Goal: Task Accomplishment & Management: Complete application form

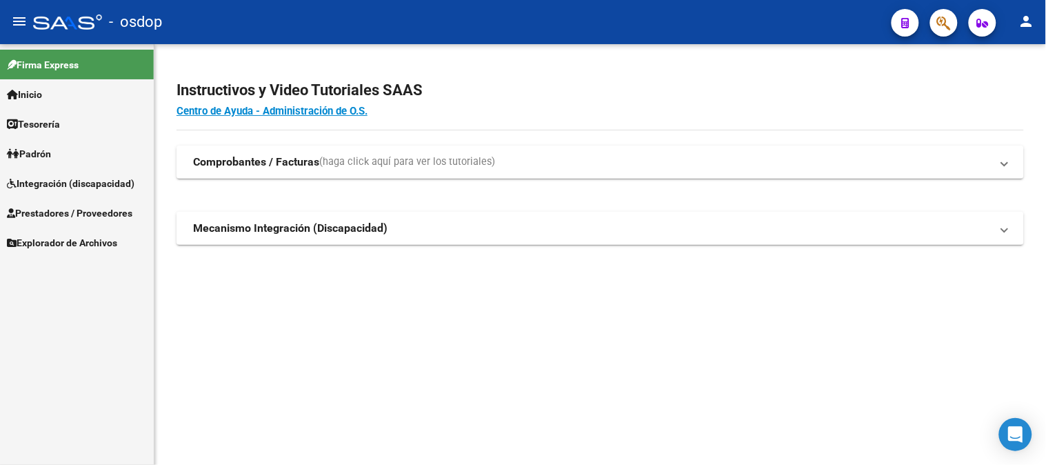
click at [81, 186] on span "Integración (discapacidad)" at bounding box center [71, 183] width 128 height 15
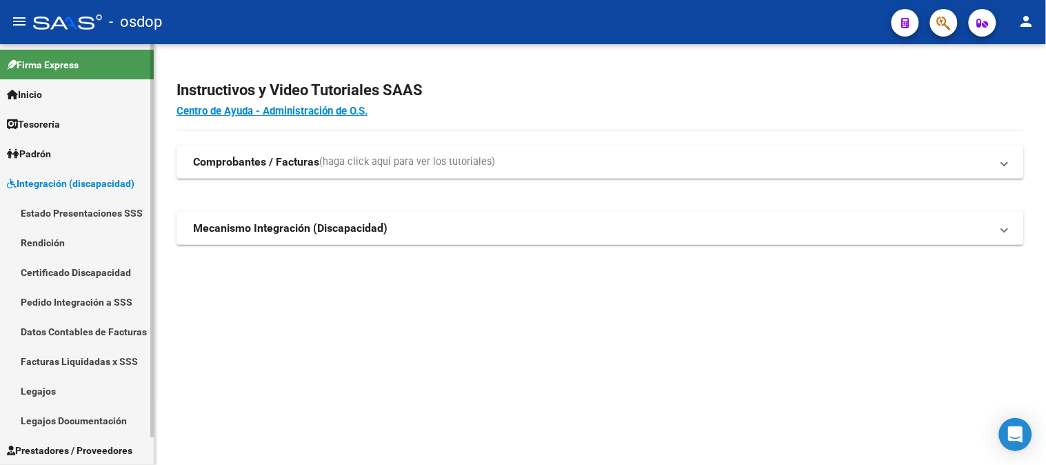
click at [76, 274] on link "Certificado Discapacidad" at bounding box center [77, 272] width 154 height 30
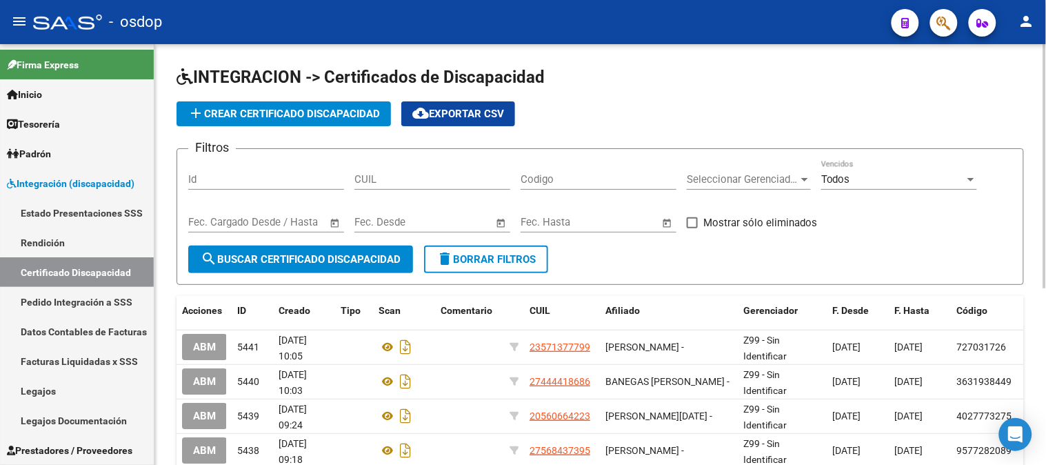
click at [403, 181] on input "CUIL" at bounding box center [432, 179] width 156 height 12
paste input "5"
click at [351, 251] on button "search Buscar Certificado Discapacidad" at bounding box center [300, 259] width 225 height 28
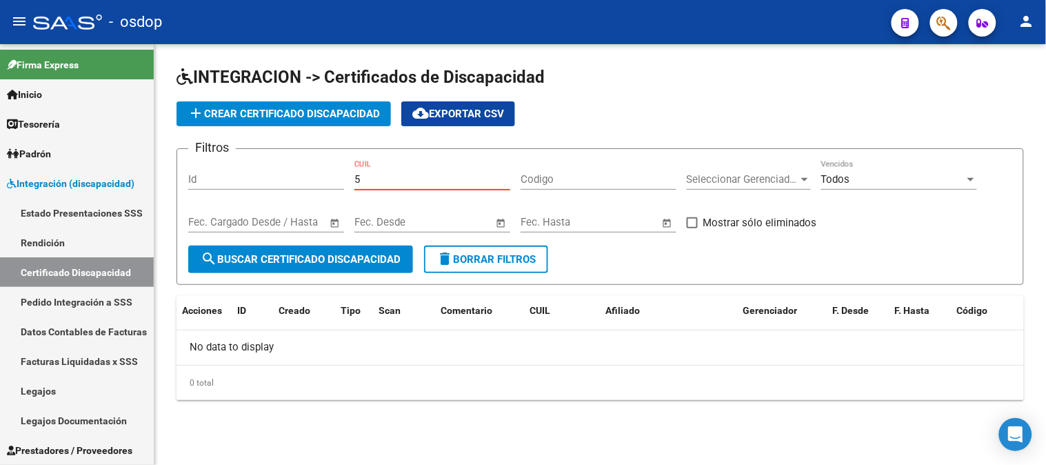
drag, startPoint x: 363, startPoint y: 180, endPoint x: 332, endPoint y: 181, distance: 31.7
click at [332, 181] on div "Filtros Id 5 CUIL Codigo Seleccionar Gerenciador Seleccionar Gerenciador Todos …" at bounding box center [600, 202] width 824 height 85
paste input "27-56016667-8"
type input "27-56016667-8"
click at [374, 253] on span "search Buscar Certificado Discapacidad" at bounding box center [301, 259] width 200 height 12
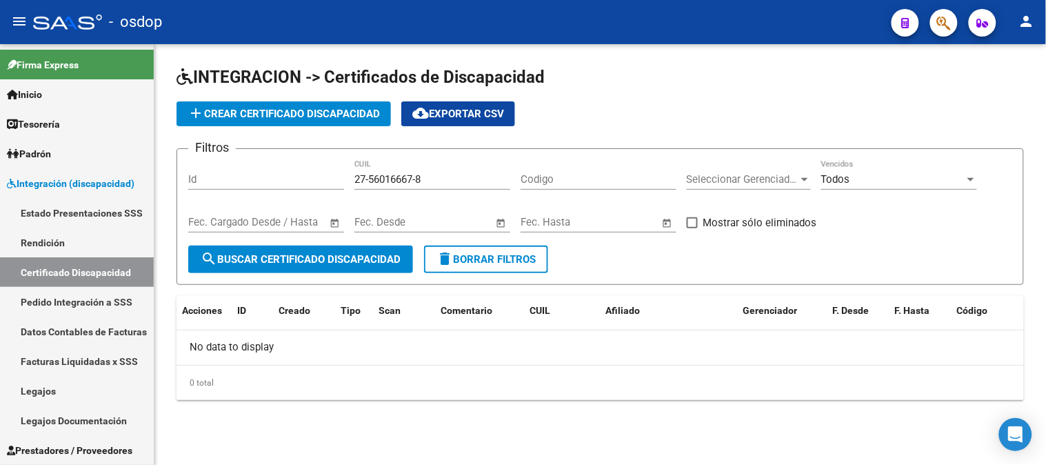
click at [278, 101] on button "add Crear Certificado Discapacidad" at bounding box center [283, 113] width 214 height 25
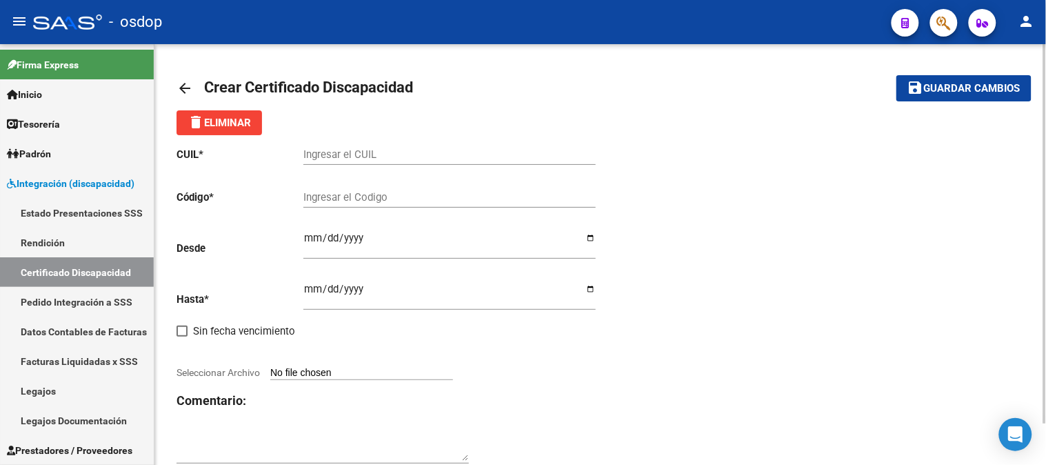
click at [343, 160] on input "Ingresar el CUIL" at bounding box center [449, 154] width 292 height 12
paste input "27-56016667-8"
type input "27-56016667-8"
click at [353, 201] on input "Ingresar el Codigo" at bounding box center [449, 197] width 292 height 12
type input "3550623830"
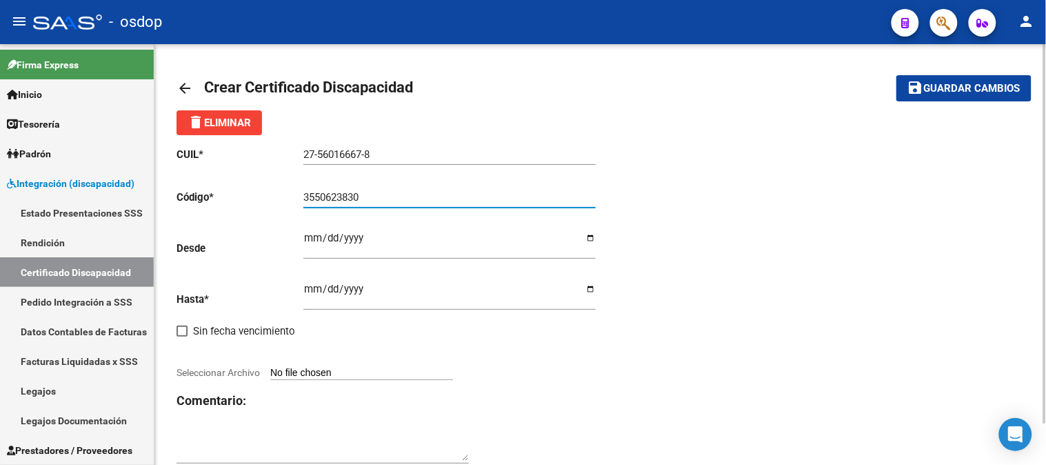
click at [303, 238] on input "Ingresar fec. Desde" at bounding box center [449, 243] width 292 height 22
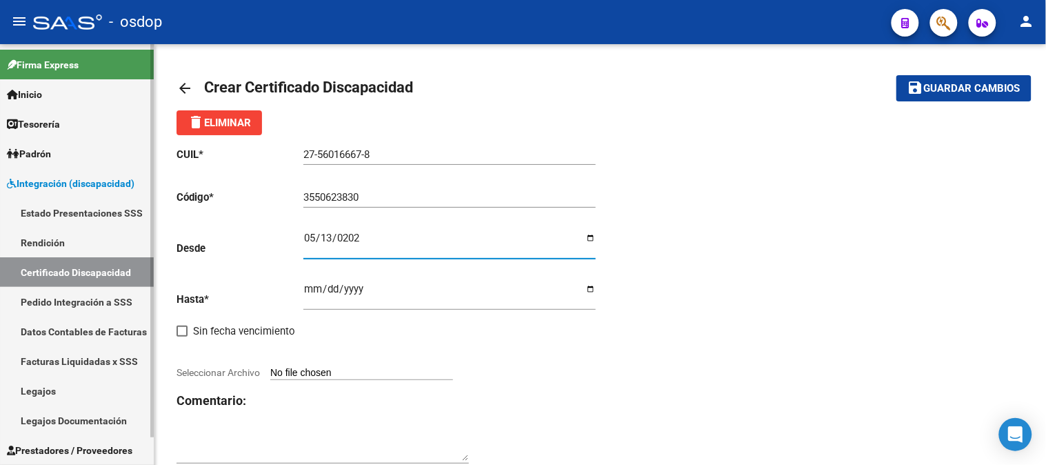
type input "[DATE]"
click at [308, 287] on input "Ingresar fec. Hasta" at bounding box center [449, 294] width 292 height 22
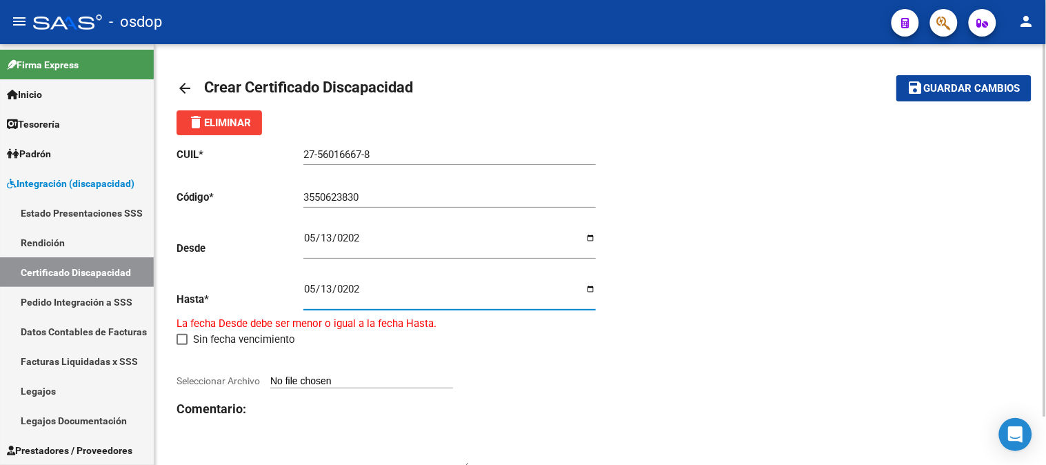
type input "[DATE]"
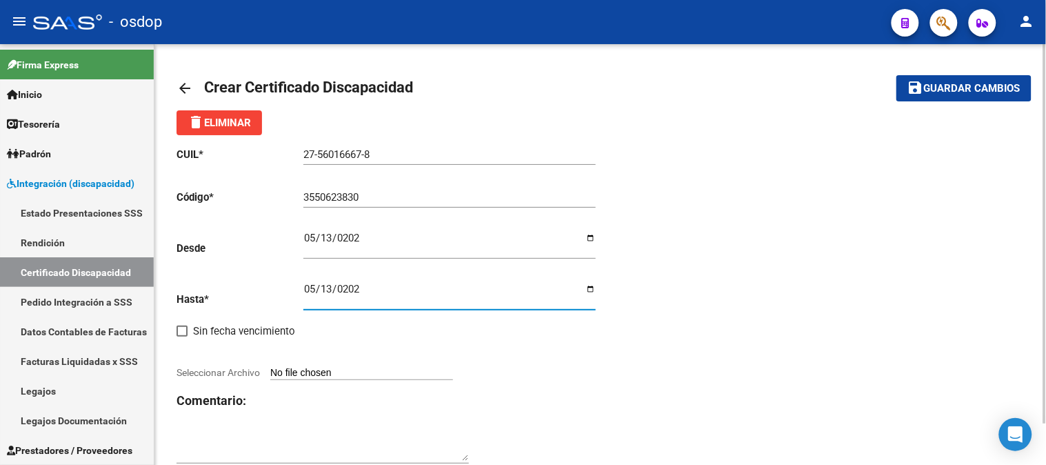
click at [353, 372] on input "Seleccionar Archivo" at bounding box center [361, 373] width 183 height 13
type input "C:\fakepath\27560166678.pdf"
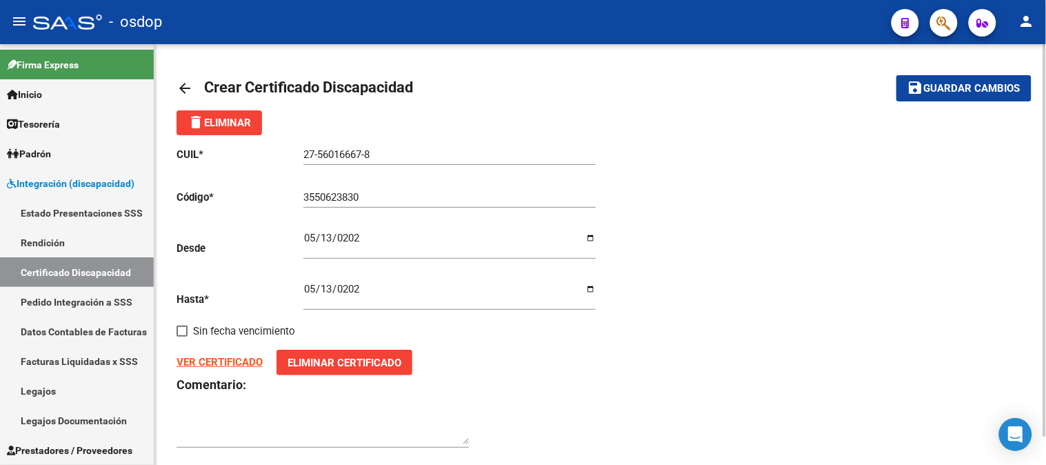
click at [950, 91] on span "Guardar cambios" at bounding box center [972, 89] width 96 height 12
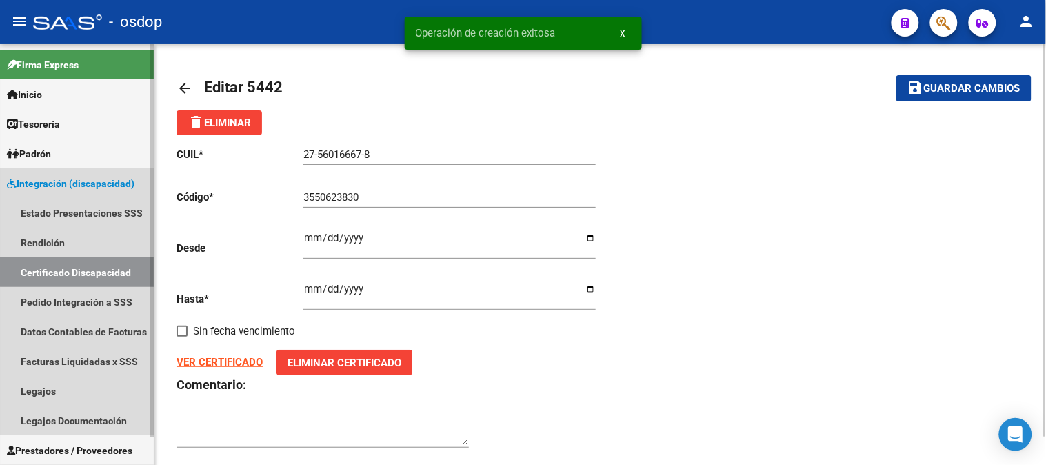
click at [81, 270] on link "Certificado Discapacidad" at bounding box center [77, 272] width 154 height 30
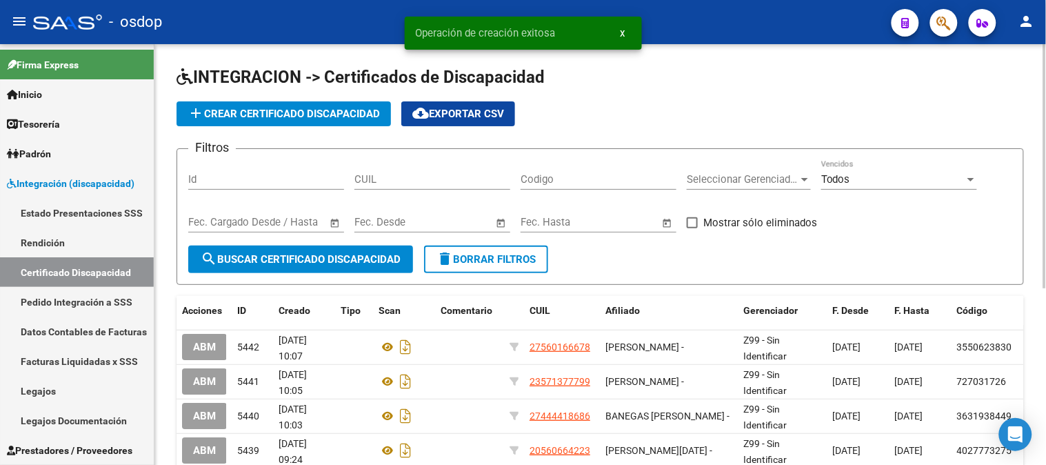
click at [394, 188] on div "CUIL" at bounding box center [432, 175] width 156 height 30
paste input "27-56016667-8"
type input "27-56016667-8"
click at [341, 243] on div "Fecha inicio – Fecha fin Fec. Cargado Desde / Hasta" at bounding box center [266, 224] width 156 height 43
click at [341, 261] on span "search Buscar Certificado Discapacidad" at bounding box center [301, 259] width 200 height 12
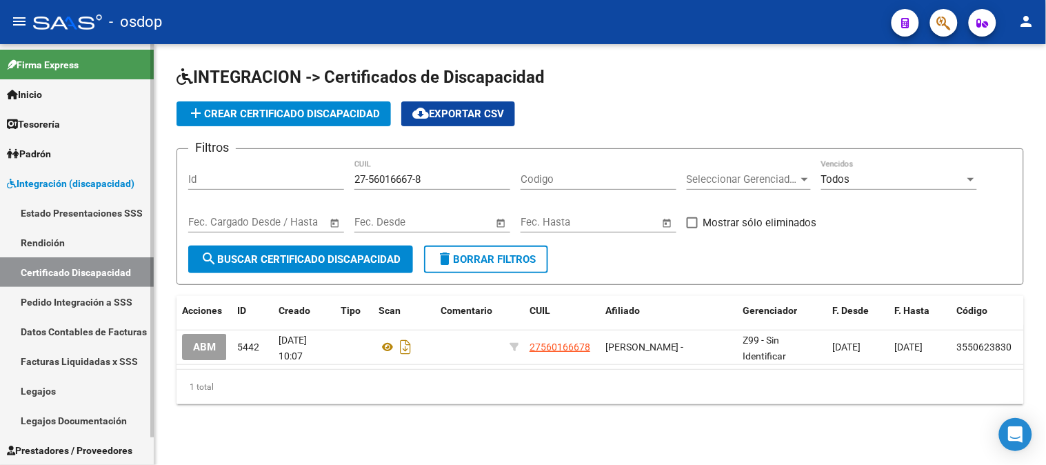
click at [59, 394] on link "Legajos" at bounding box center [77, 391] width 154 height 30
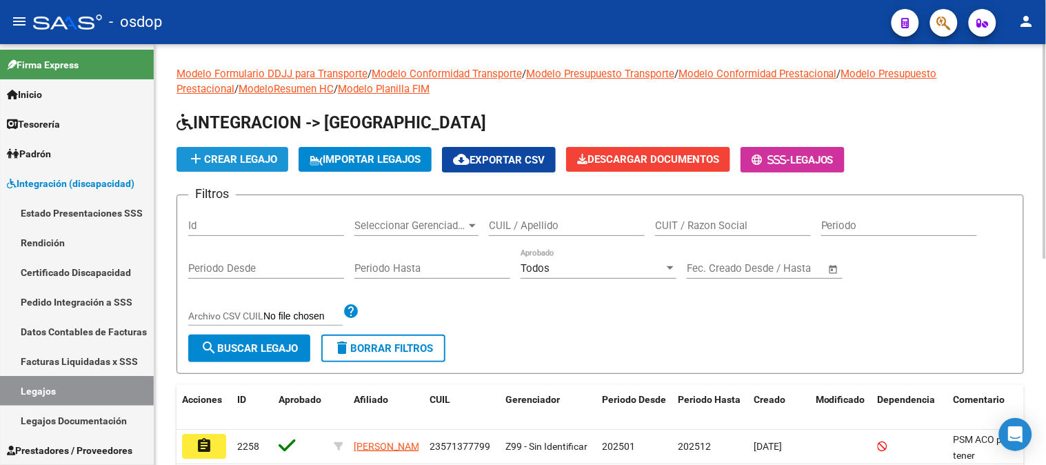
click at [230, 156] on span "add Crear Legajo" at bounding box center [232, 159] width 90 height 12
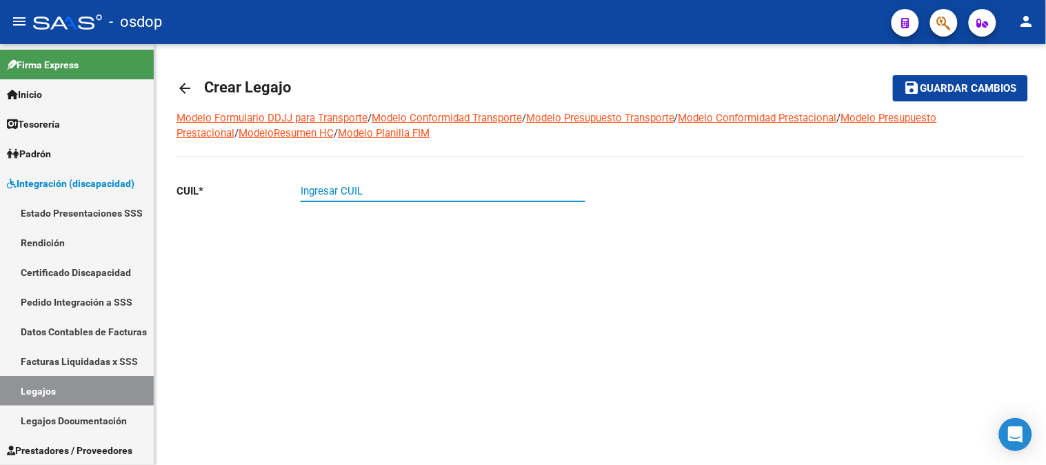
click at [405, 193] on input "Ingresar CUIL" at bounding box center [442, 191] width 285 height 12
paste input "27-56016667-8"
type input "27-56016667-8"
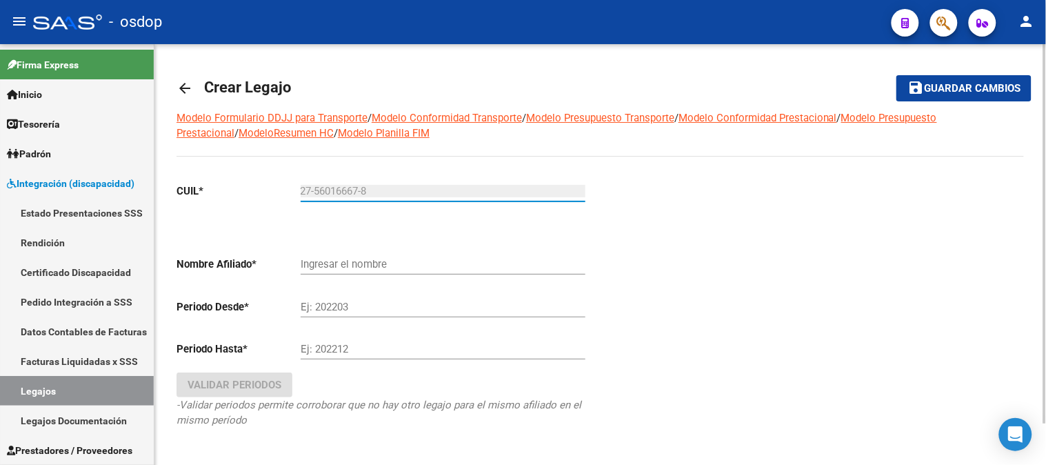
type input "[PERSON_NAME]"
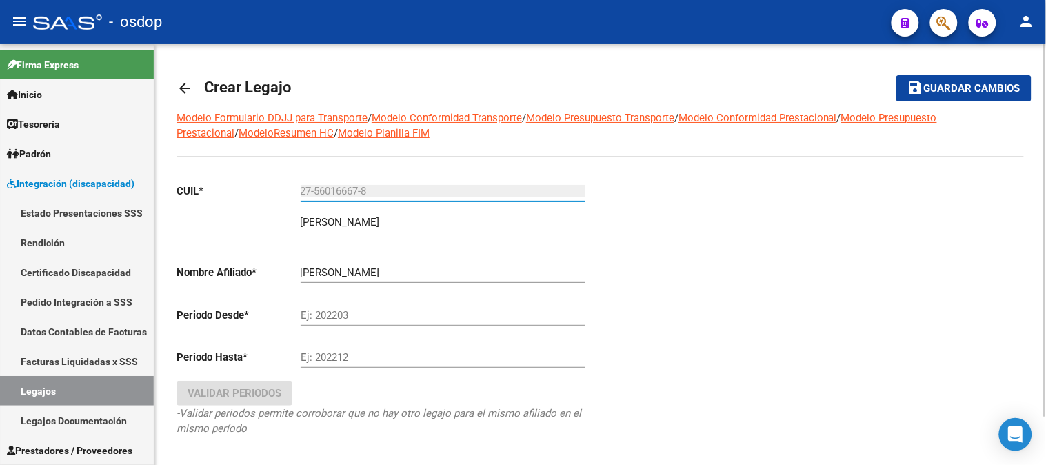
type input "27-56016667-8"
click at [375, 320] on input "Ej: 202203" at bounding box center [442, 315] width 285 height 12
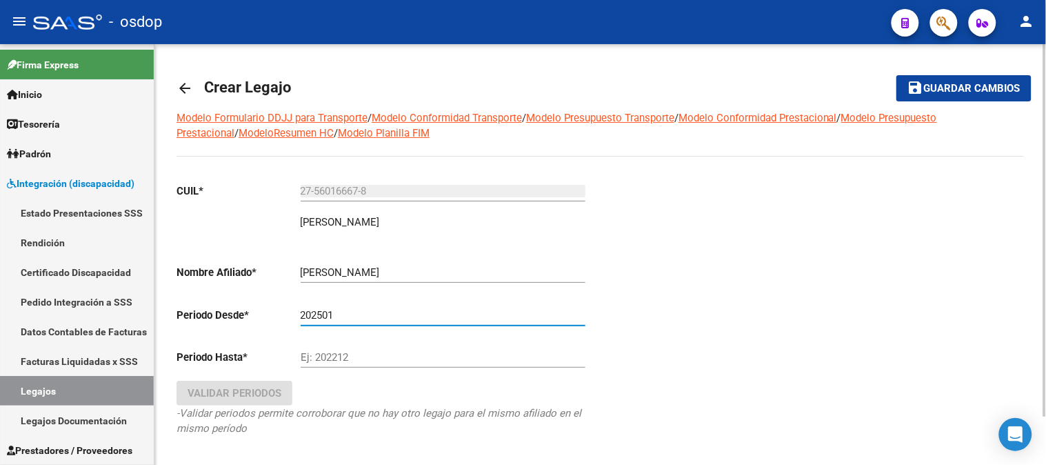
type input "202501"
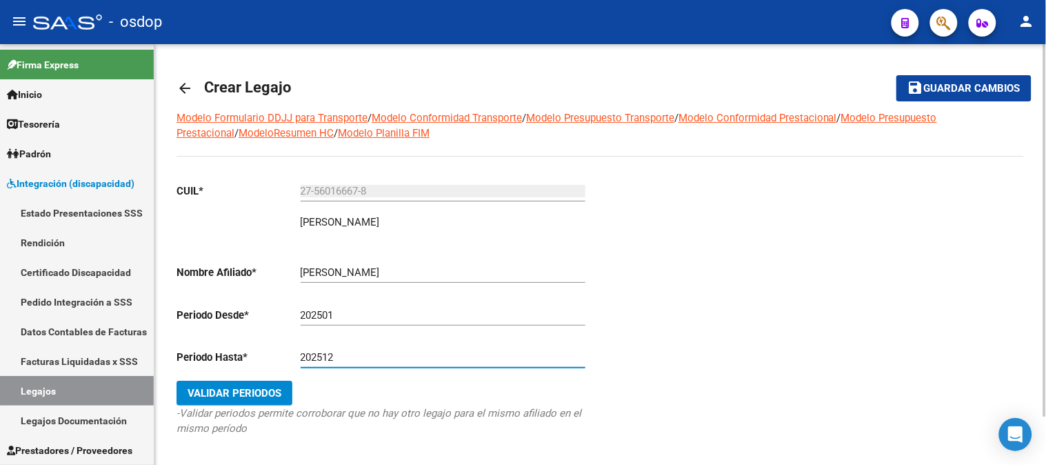
type input "202512"
click at [265, 389] on span "Validar Periodos" at bounding box center [234, 393] width 94 height 12
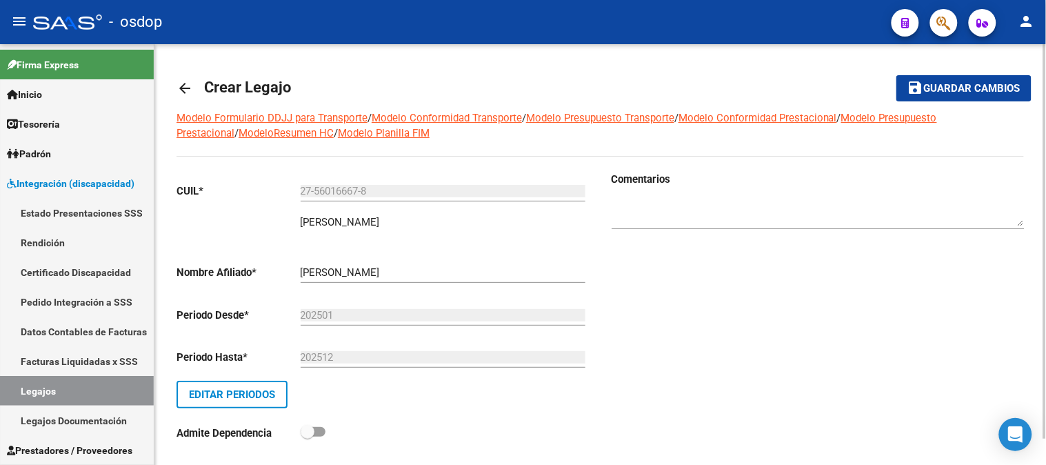
click at [997, 92] on span "Guardar cambios" at bounding box center [972, 89] width 96 height 12
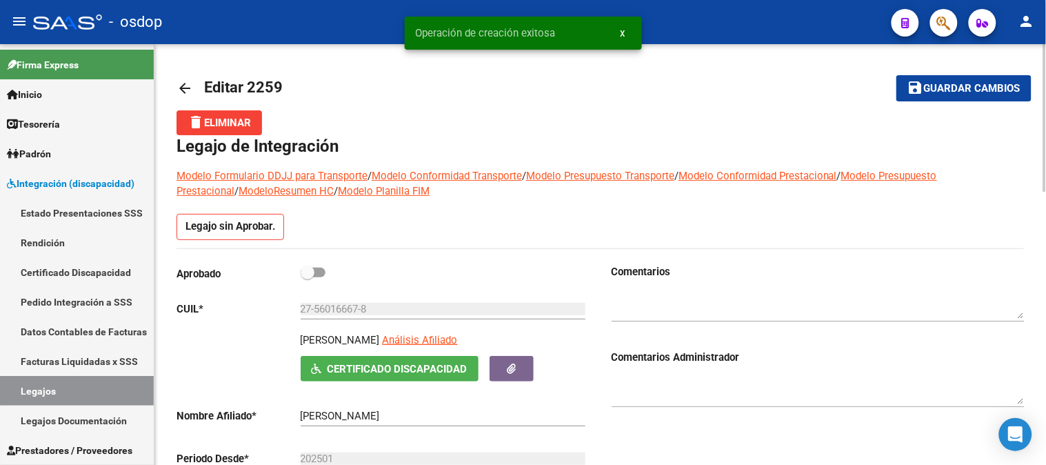
click at [316, 276] on span at bounding box center [312, 272] width 25 height 10
click at [307, 277] on input "checkbox" at bounding box center [307, 277] width 1 height 1
checkbox input "true"
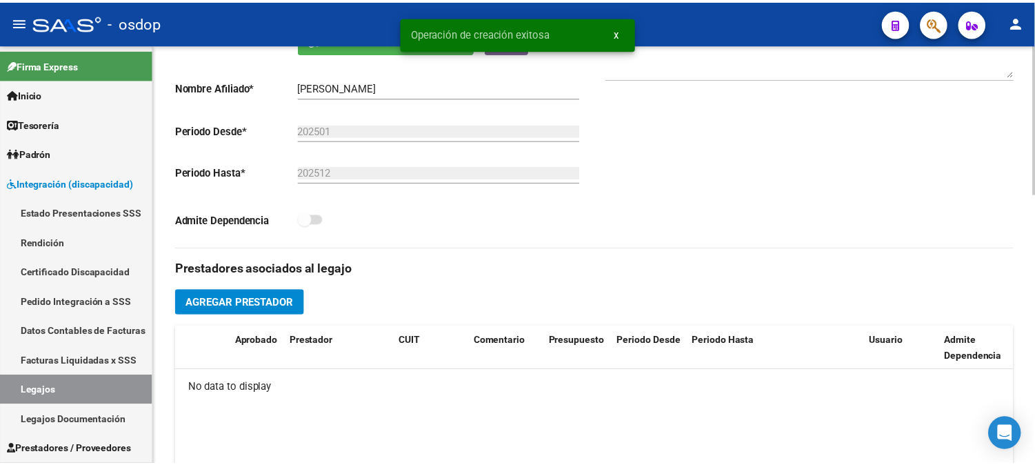
scroll to position [306, 0]
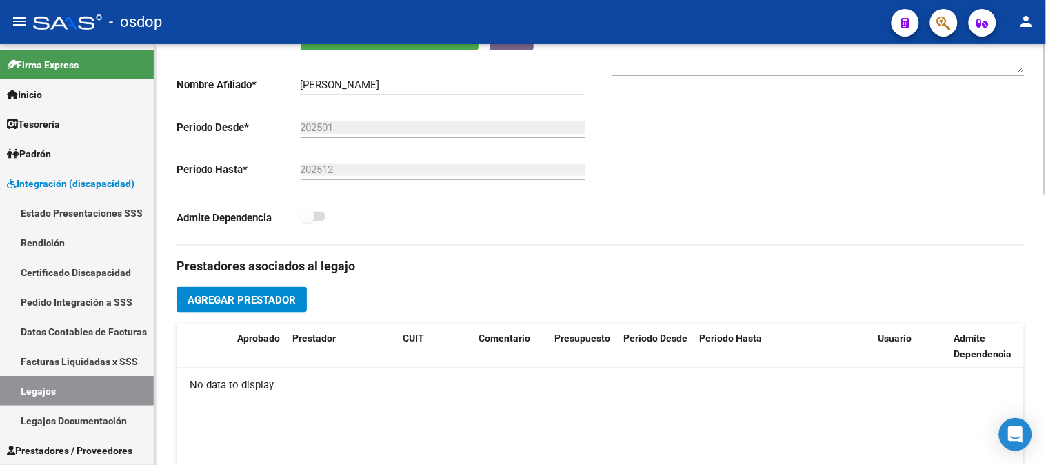
click at [287, 312] on button "Agregar Prestador" at bounding box center [241, 300] width 130 height 26
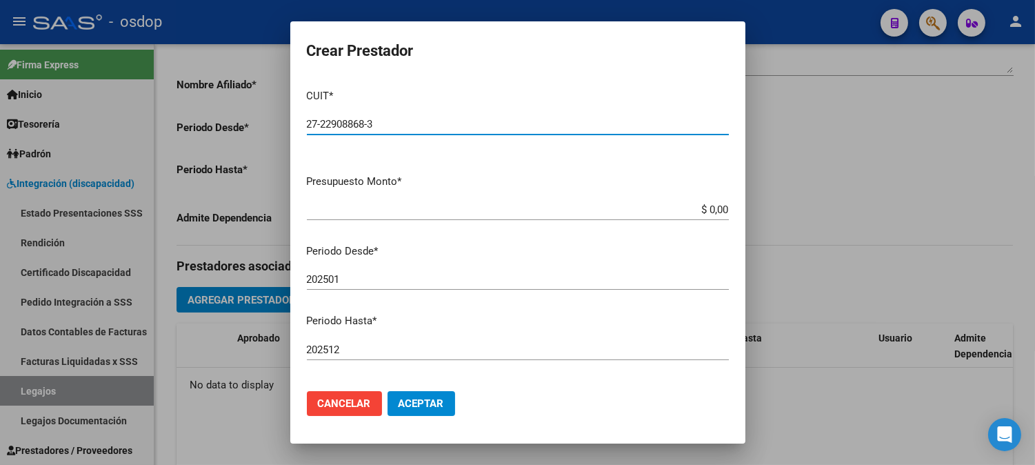
type input "27-22908868-3"
click at [705, 211] on input "$ 0,00" at bounding box center [518, 209] width 422 height 12
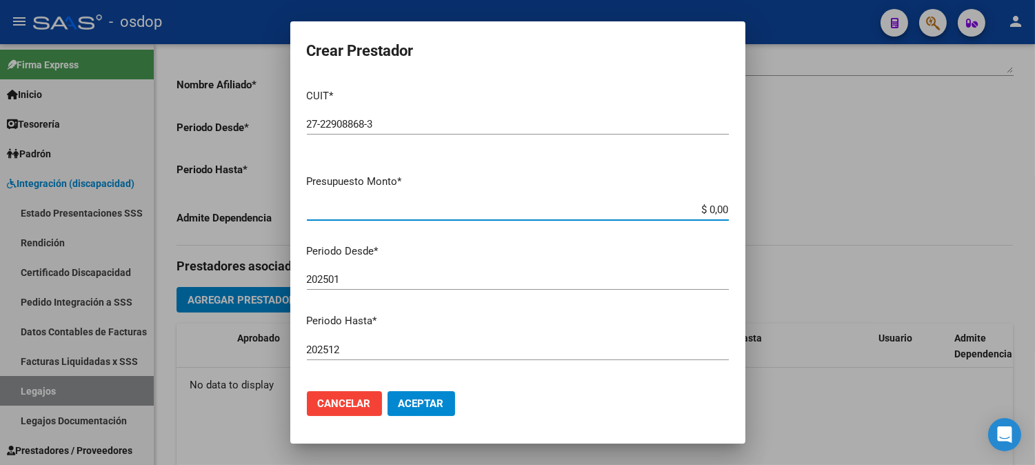
click at [705, 211] on input "$ 0,00" at bounding box center [518, 209] width 422 height 12
paste input "111.335,49"
type input "$ 111.335,49"
click at [361, 273] on input "202501" at bounding box center [518, 279] width 422 height 12
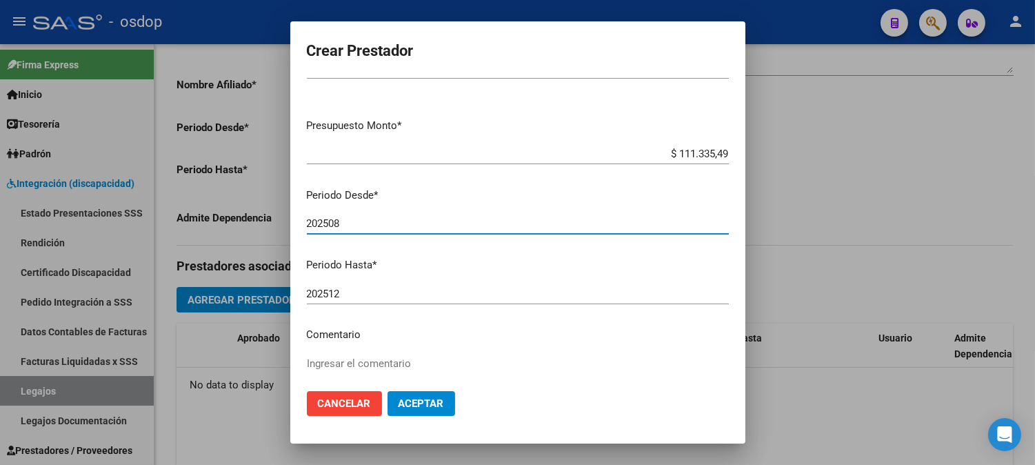
scroll to position [153, 0]
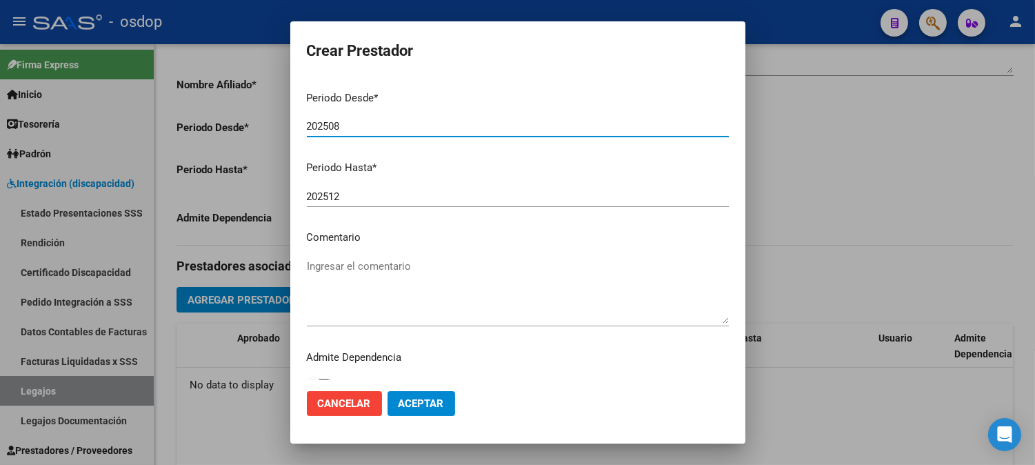
type input "202508"
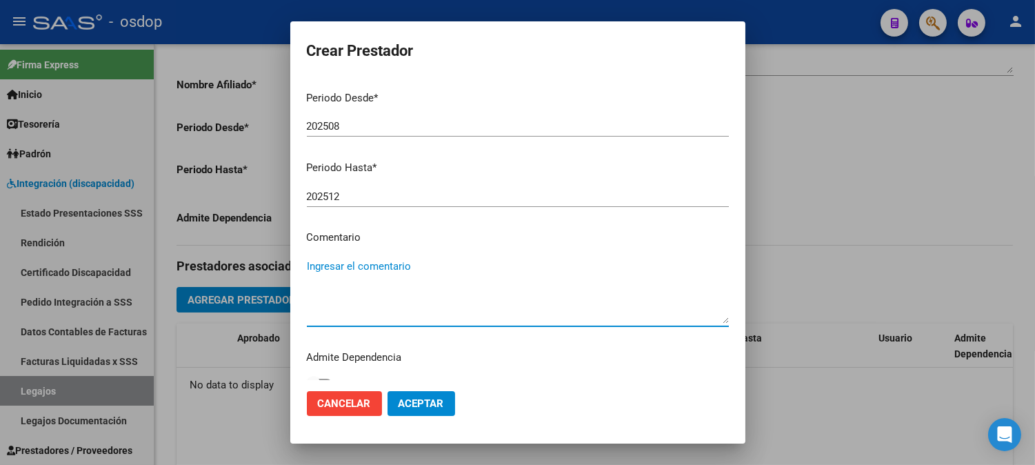
click at [418, 278] on textarea "Ingresar el comentario" at bounding box center [518, 290] width 422 height 65
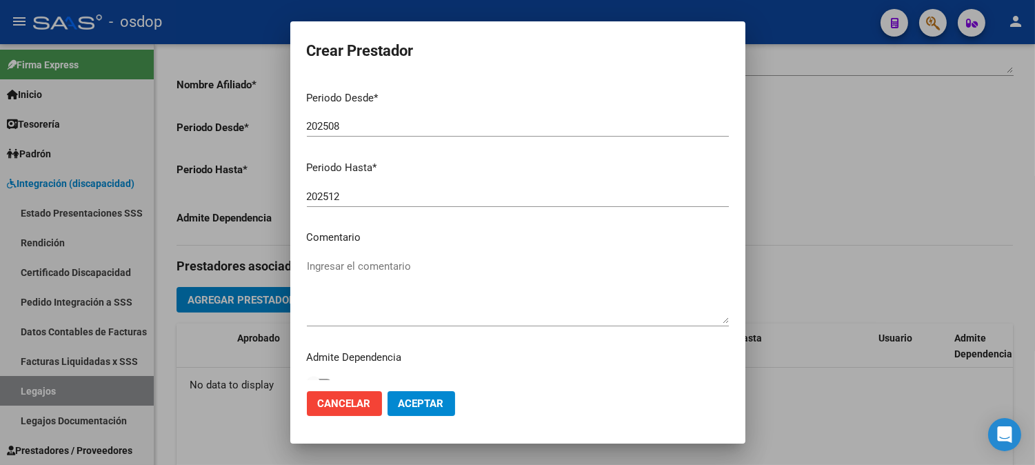
click at [411, 262] on textarea "Ingresar el comentario" at bounding box center [518, 290] width 422 height 65
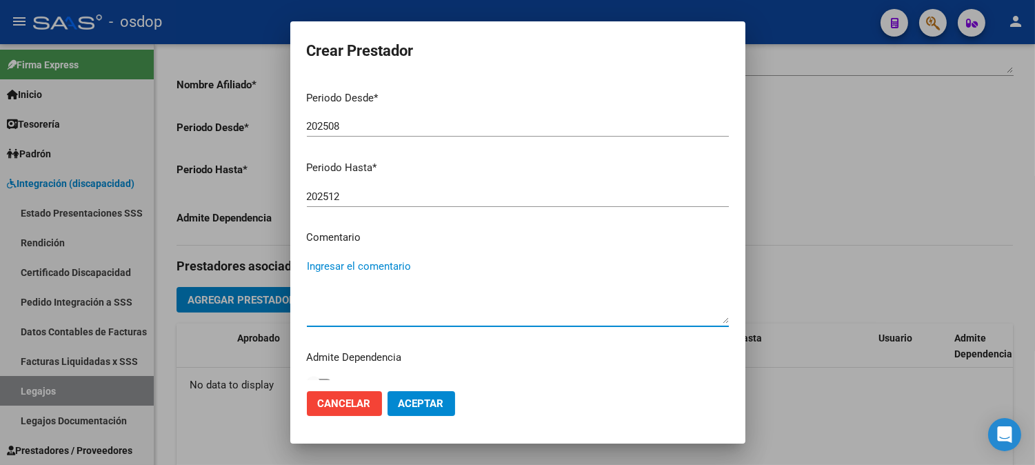
paste textarea "330101 - PSICOTERAPIAS INDIVIDUALES NIÑOS O ADULTOS"
type textarea "330101 - PSICOTERAPIAS INDIVIDUALES NIÑOS O ADULTOS | 2 ses/semanales"
click at [421, 405] on span "Aceptar" at bounding box center [420, 403] width 45 height 12
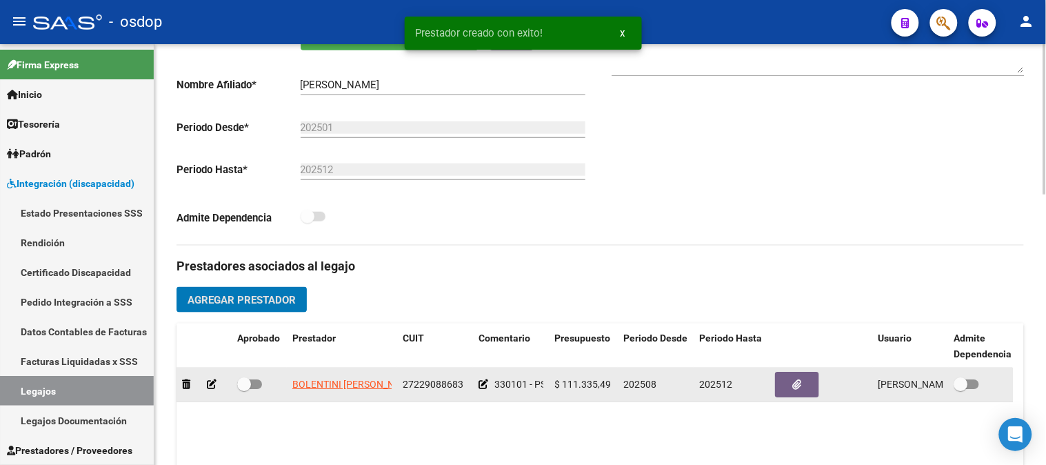
click at [256, 387] on span at bounding box center [249, 384] width 25 height 10
click at [244, 389] on input "checkbox" at bounding box center [243, 389] width 1 height 1
checkbox input "true"
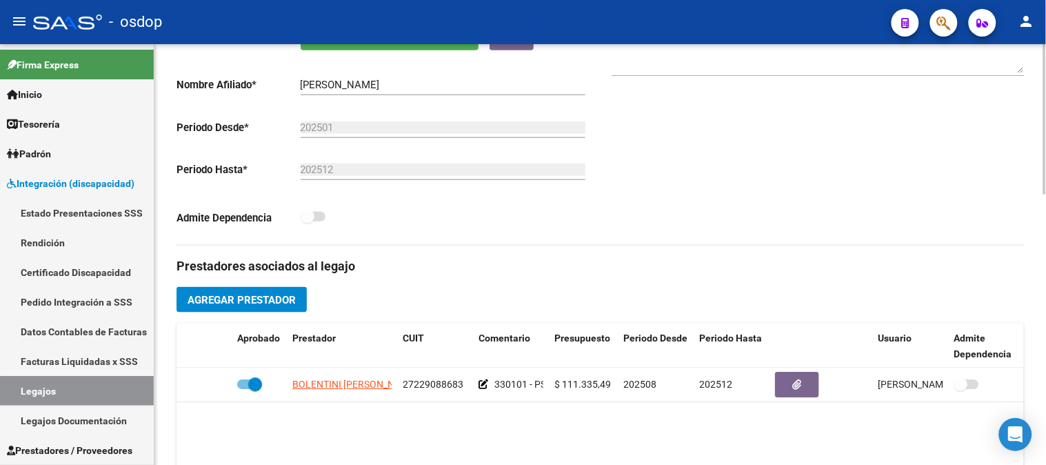
click at [269, 305] on span "Agregar Prestador" at bounding box center [241, 300] width 108 height 12
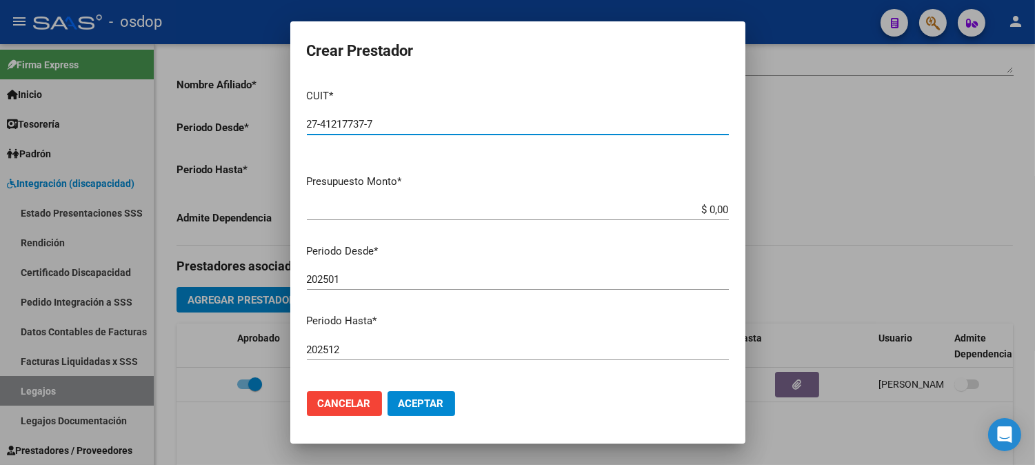
type input "27-41217737-7"
click at [710, 210] on input "$ 0,00" at bounding box center [518, 209] width 422 height 12
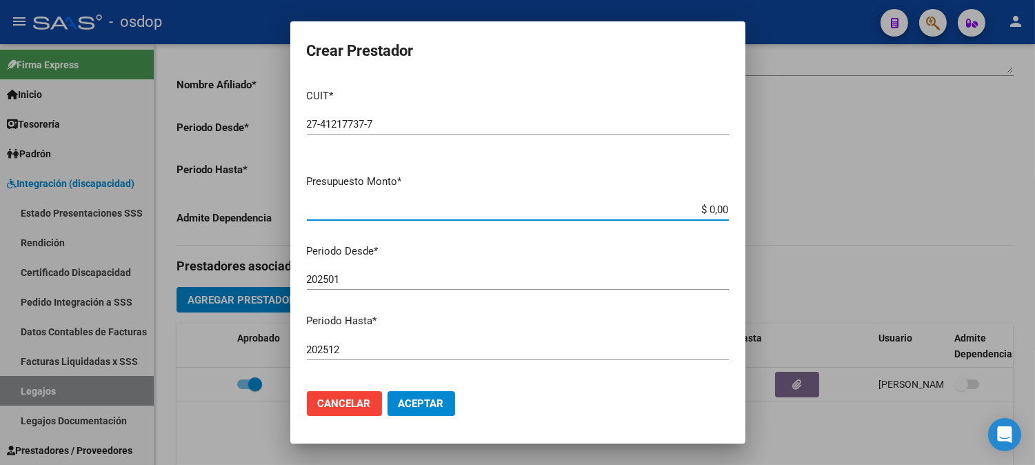
click at [710, 210] on input "$ 0,00" at bounding box center [518, 209] width 422 height 12
paste input "111.335,49"
type input "$ 111.335,49"
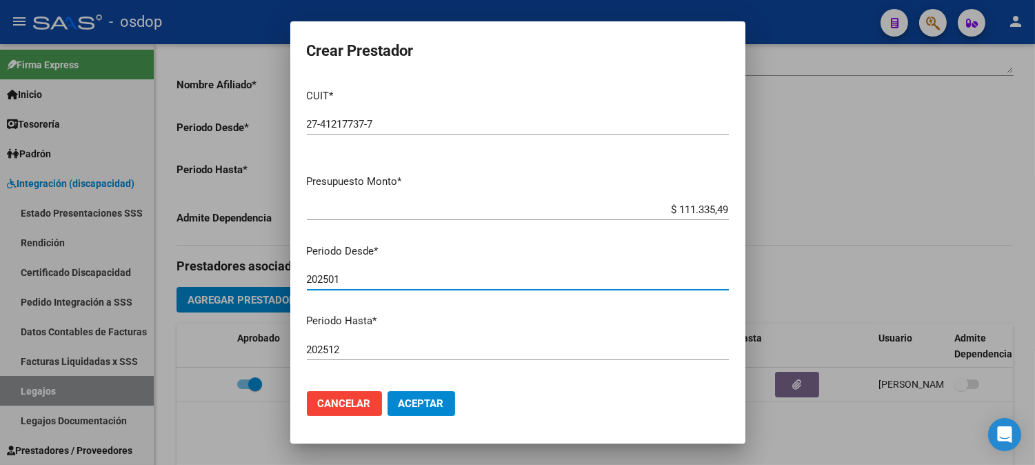
click at [400, 276] on input "202501" at bounding box center [518, 279] width 422 height 12
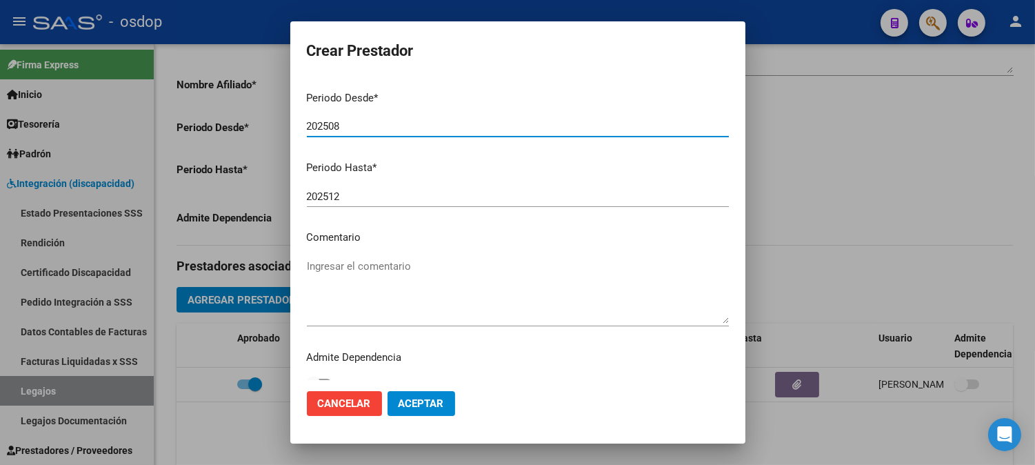
type input "202508"
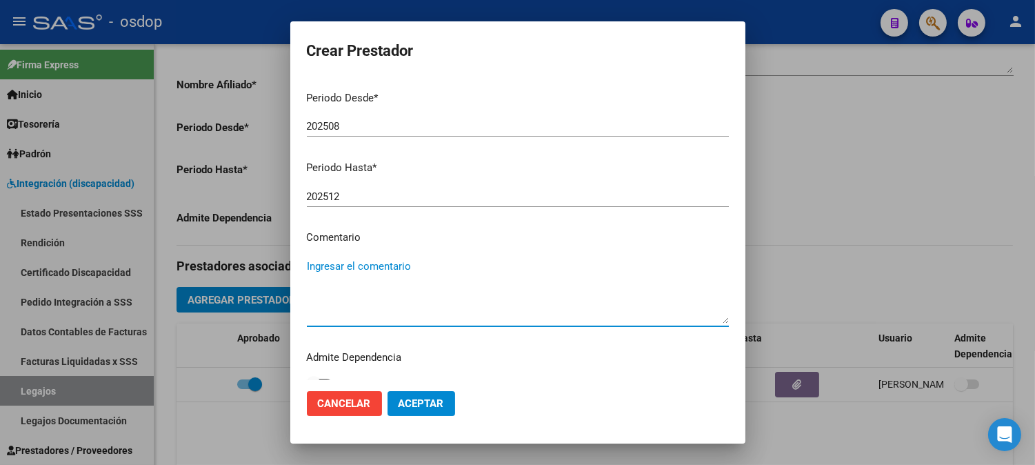
click at [371, 274] on textarea "Ingresar el comentario" at bounding box center [518, 290] width 422 height 65
click at [363, 272] on textarea "Ingresar el comentario" at bounding box center [518, 290] width 422 height 65
paste textarea "330105 - PSICOPEDAGOGIA"
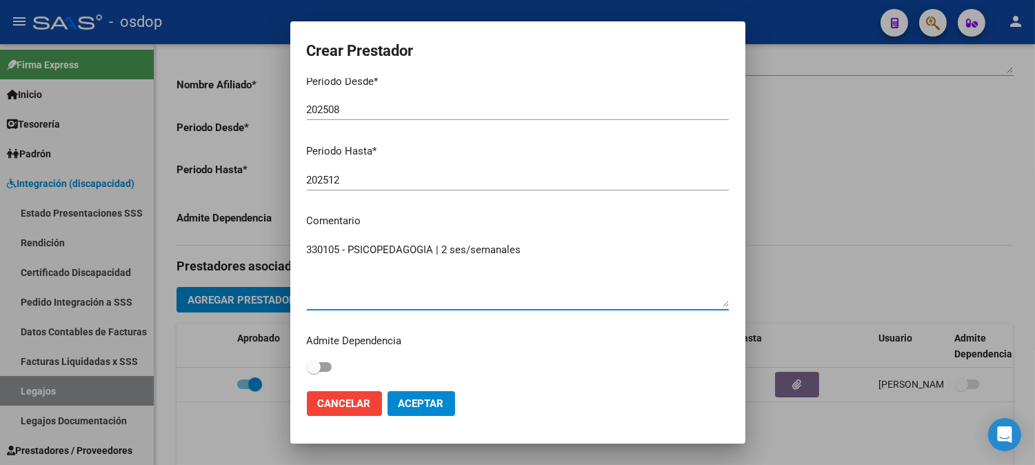
type textarea "330105 - PSICOPEDAGOGIA | 2 ses/semanales"
click at [443, 400] on span "Aceptar" at bounding box center [420, 403] width 45 height 12
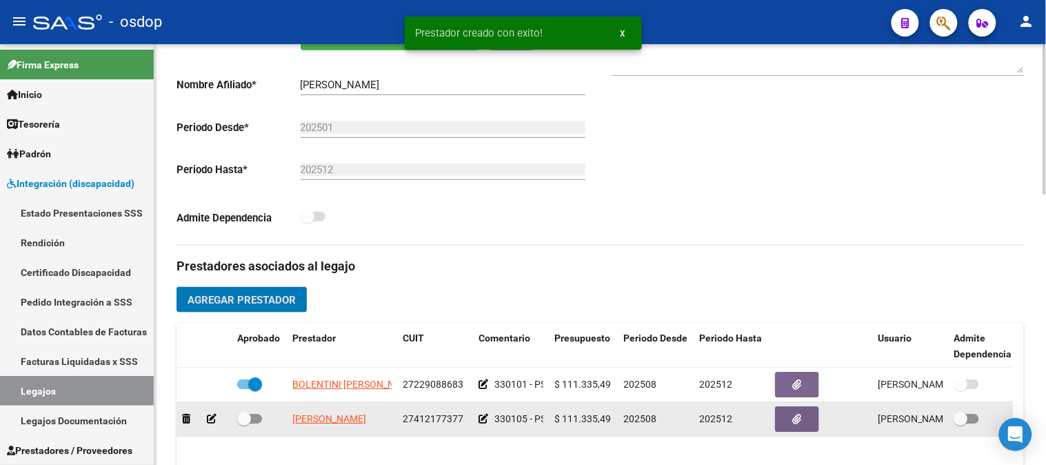
click at [256, 419] on span at bounding box center [249, 419] width 25 height 10
click at [244, 423] on input "checkbox" at bounding box center [243, 423] width 1 height 1
checkbox input "true"
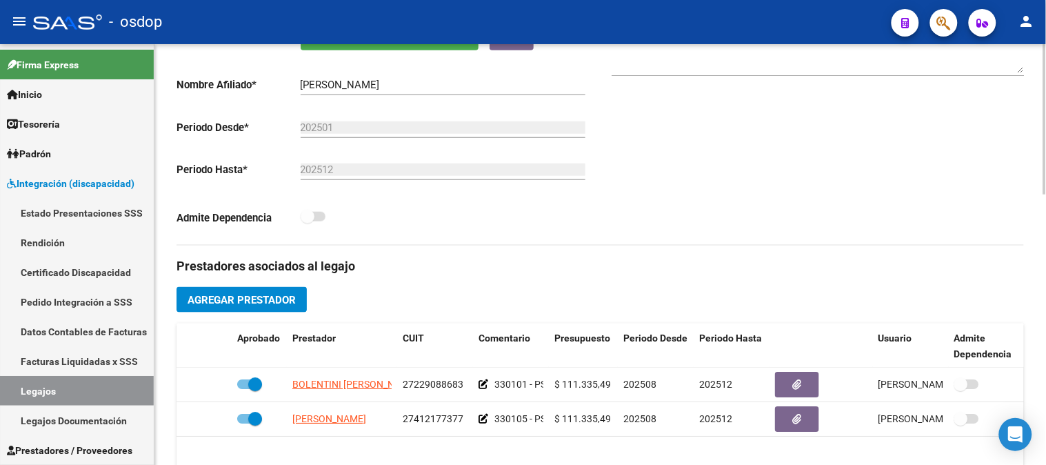
click at [237, 300] on span "Agregar Prestador" at bounding box center [241, 300] width 108 height 12
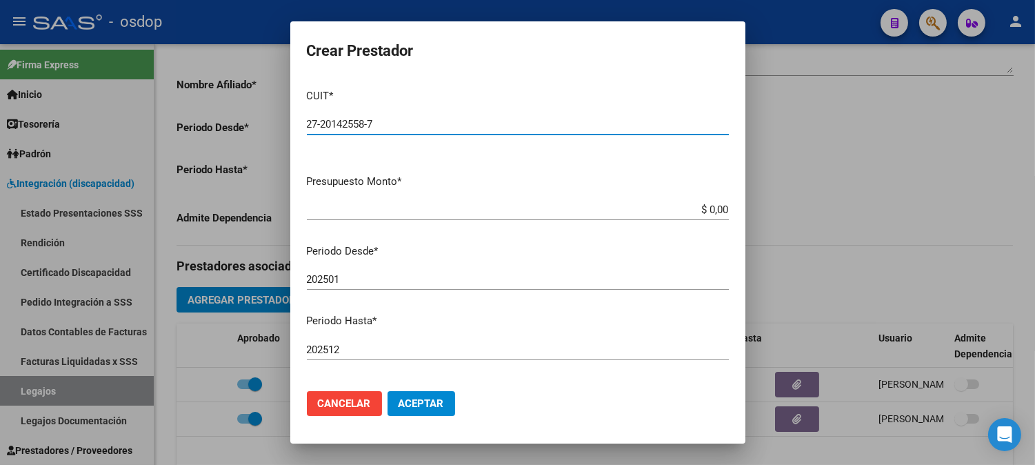
type input "27-20142558-7"
click at [705, 210] on input "$ 0,00" at bounding box center [518, 209] width 422 height 12
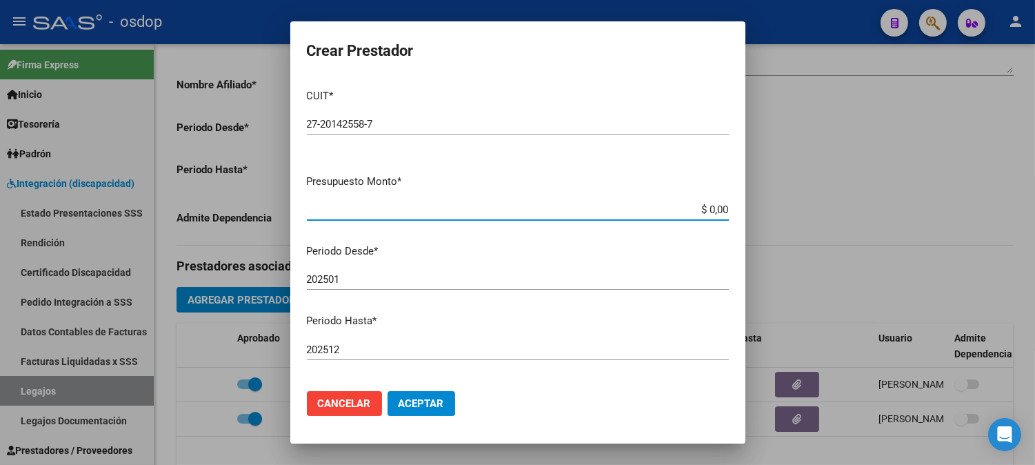
click at [705, 210] on input "$ 0,00" at bounding box center [518, 209] width 422 height 12
paste input "123.706,1"
type input "$ 123.706,10"
click at [466, 281] on input "202501" at bounding box center [518, 279] width 422 height 12
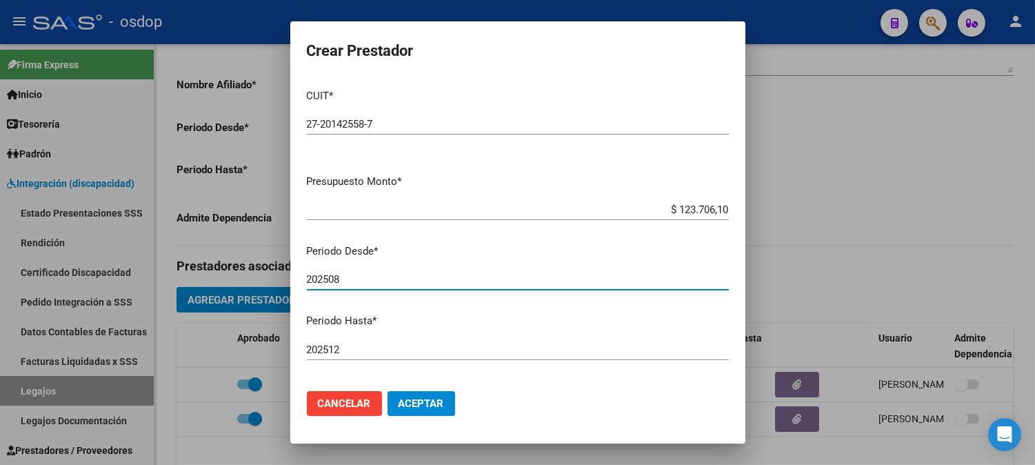
type input "202508"
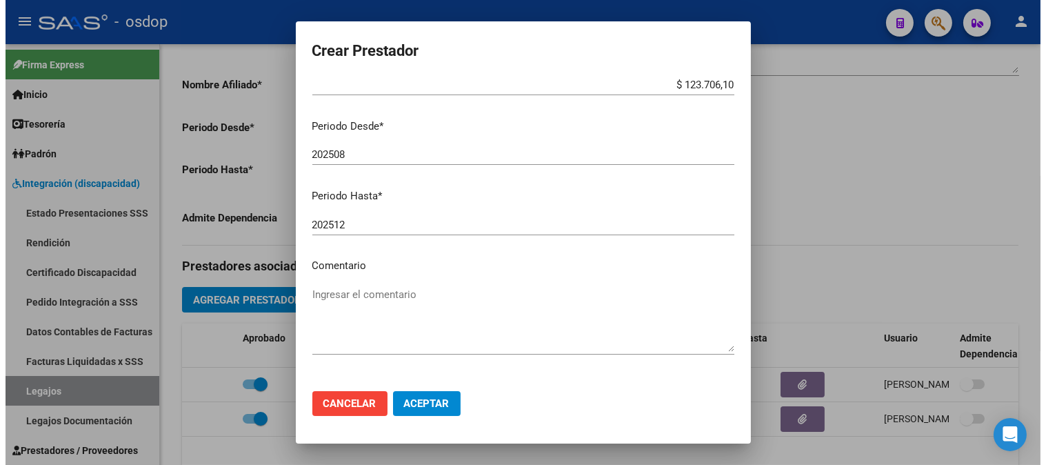
scroll to position [153, 0]
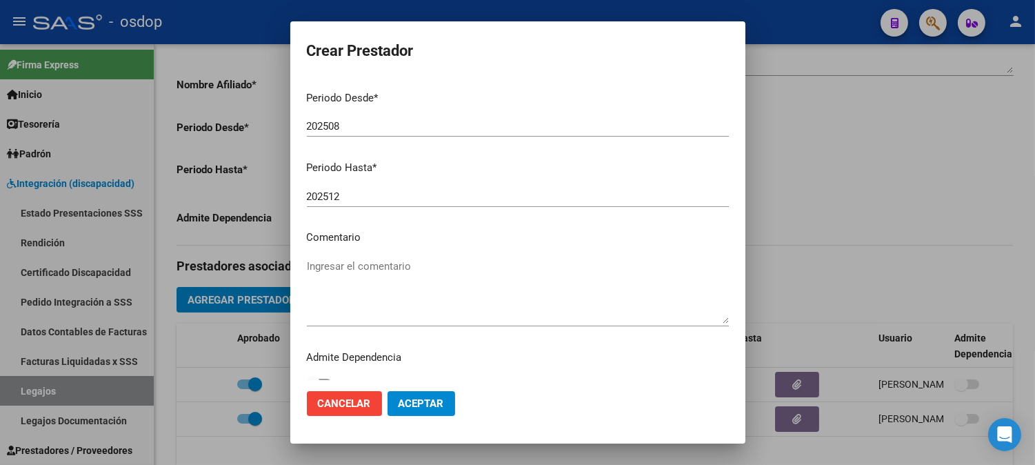
click at [424, 269] on textarea "Ingresar el comentario" at bounding box center [518, 290] width 422 height 65
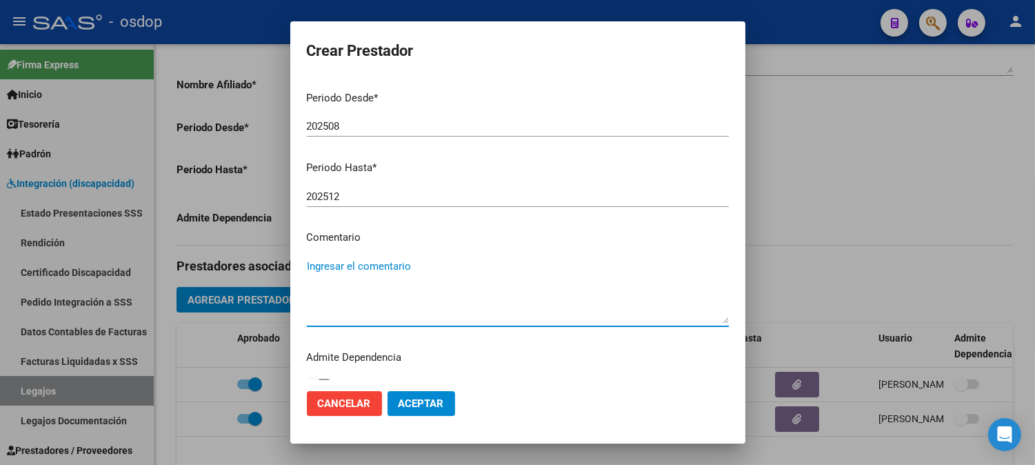
paste textarea "250104 - FONOAUDIOLOGIA"
type textarea "250104 - FONOAUDIOLOGIA | 2 ses/semanales"
click at [438, 404] on span "Aceptar" at bounding box center [420, 403] width 45 height 12
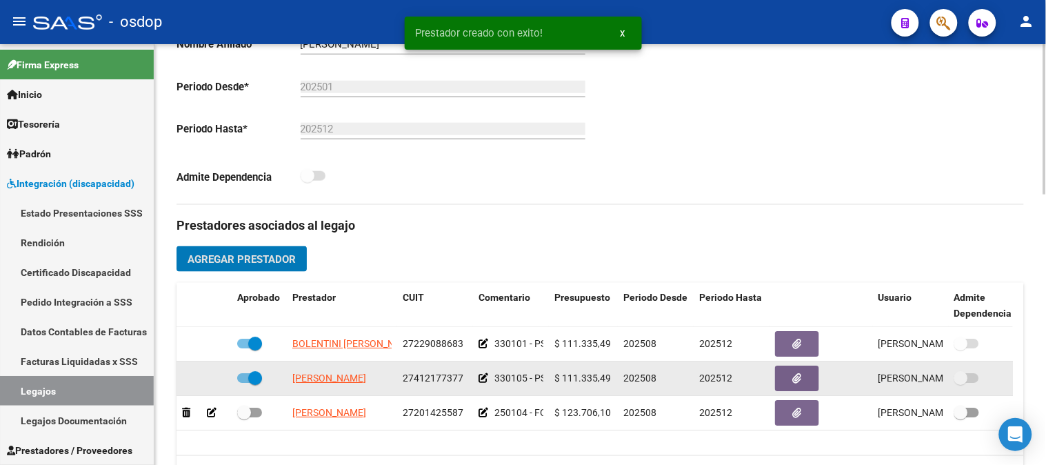
scroll to position [383, 0]
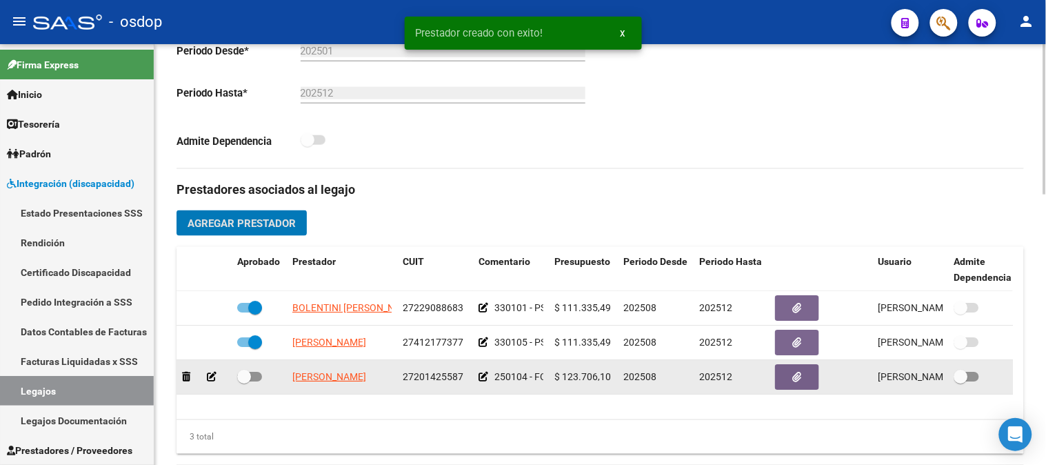
click at [253, 376] on span at bounding box center [249, 376] width 25 height 10
click at [244, 381] on input "checkbox" at bounding box center [243, 381] width 1 height 1
checkbox input "true"
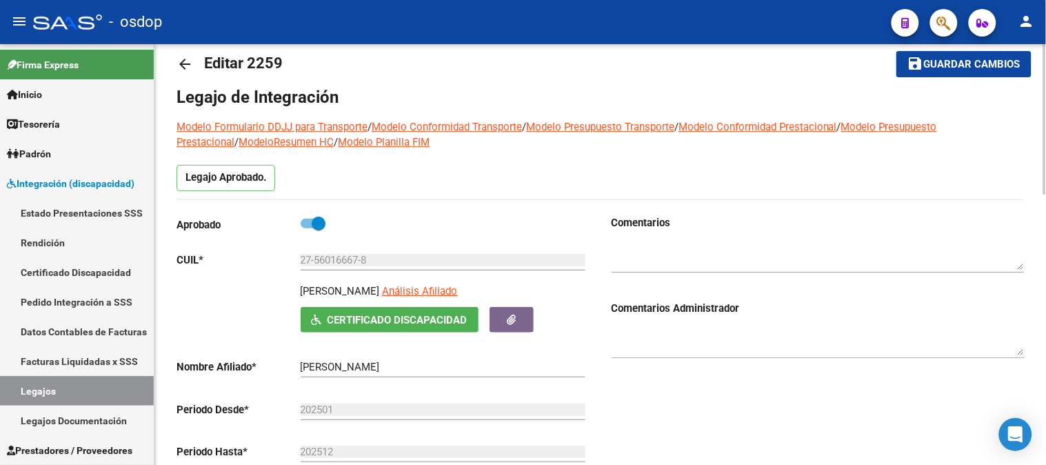
scroll to position [0, 0]
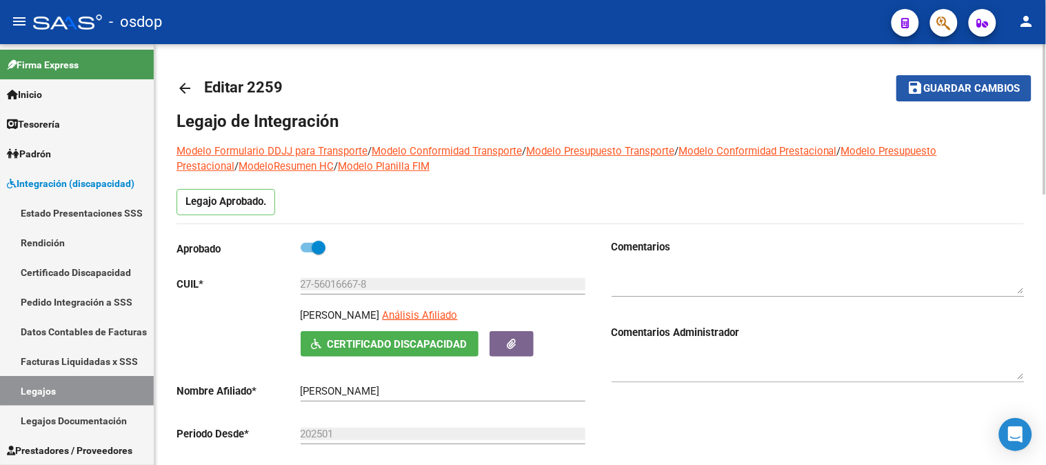
click at [968, 85] on span "Guardar cambios" at bounding box center [972, 89] width 96 height 12
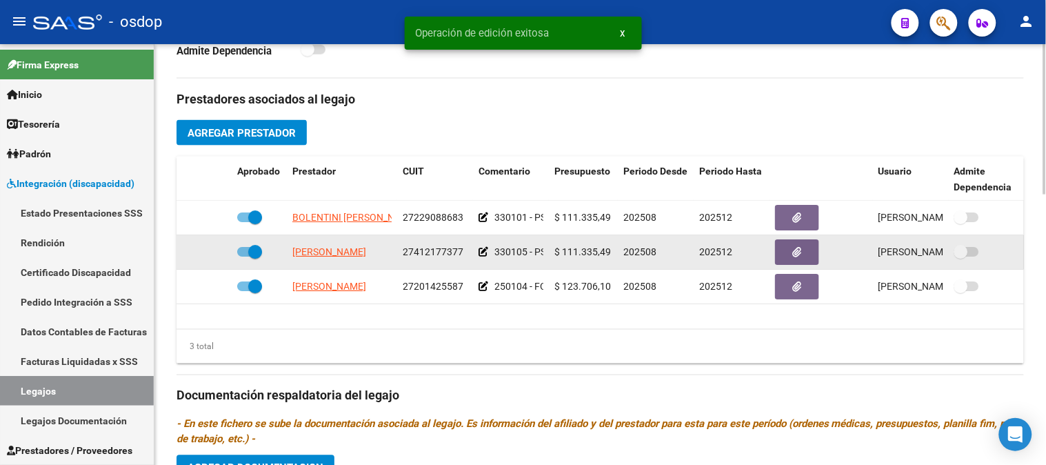
scroll to position [536, 0]
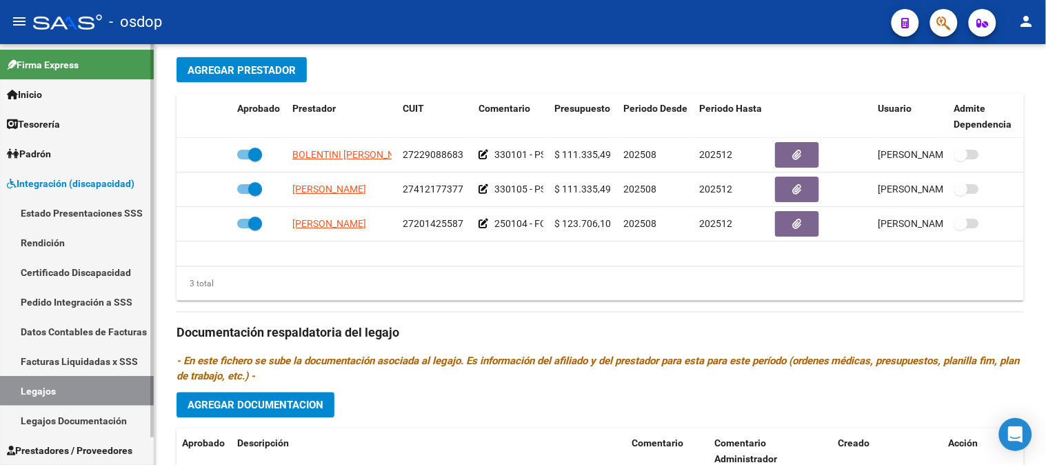
click at [65, 271] on link "Certificado Discapacidad" at bounding box center [77, 272] width 154 height 30
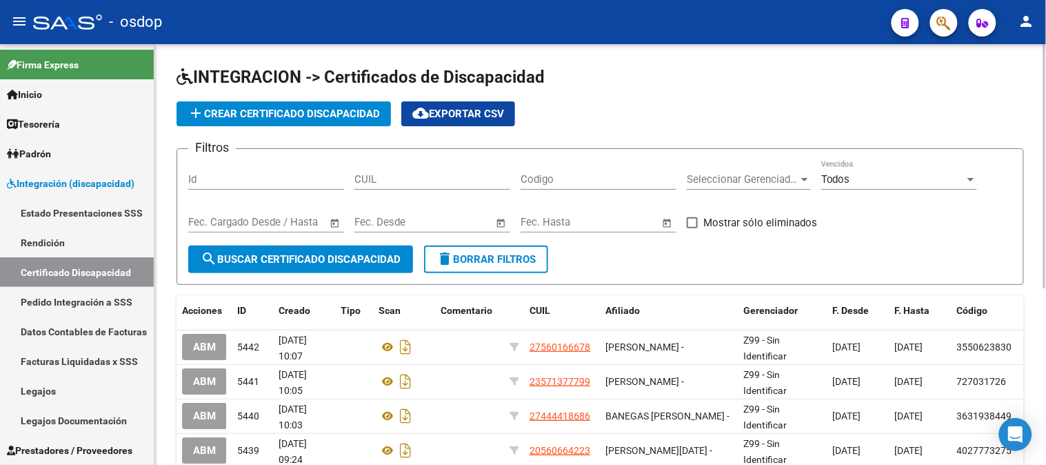
click at [405, 181] on input "CUIL" at bounding box center [432, 179] width 156 height 12
paste input "20-50790842-0"
type input "20-50790842-0"
click at [357, 262] on span "search Buscar Certificado Discapacidad" at bounding box center [301, 259] width 200 height 12
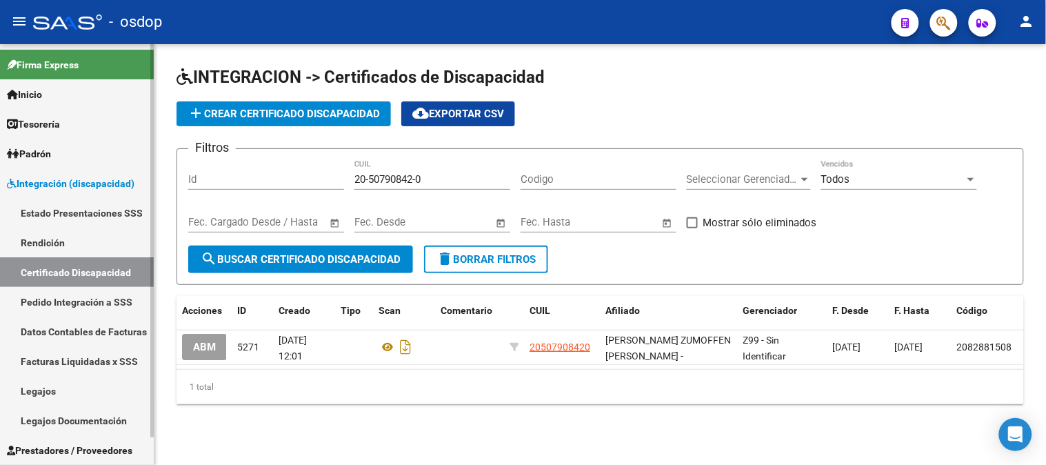
click at [63, 389] on link "Legajos" at bounding box center [77, 391] width 154 height 30
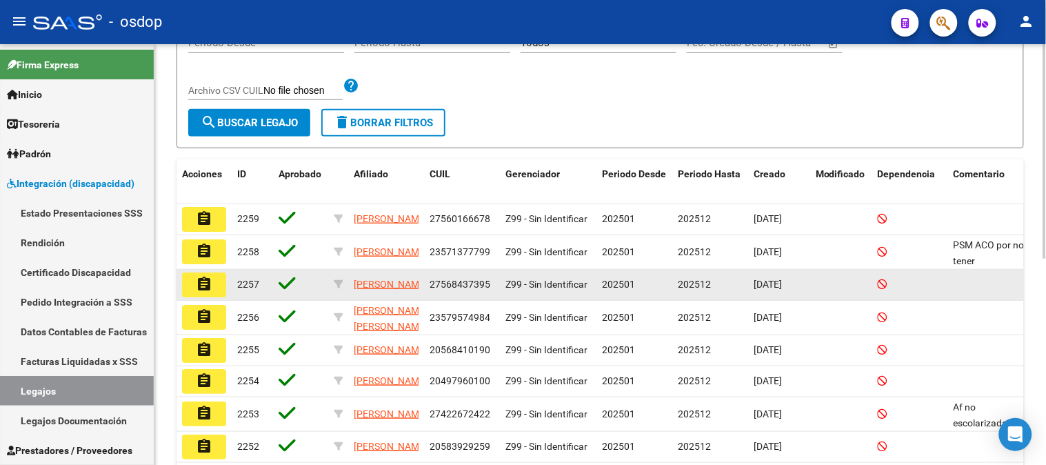
scroll to position [230, 0]
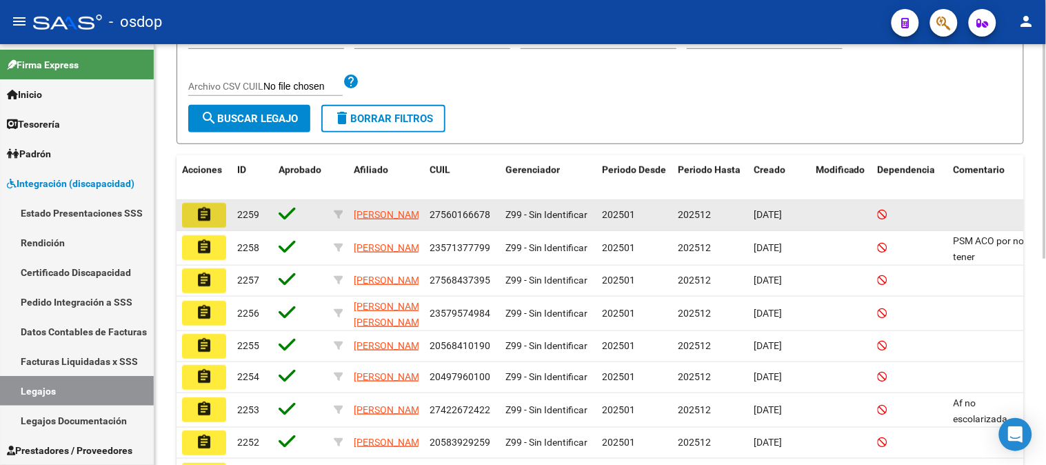
click at [201, 218] on mat-icon "assignment" at bounding box center [204, 214] width 17 height 17
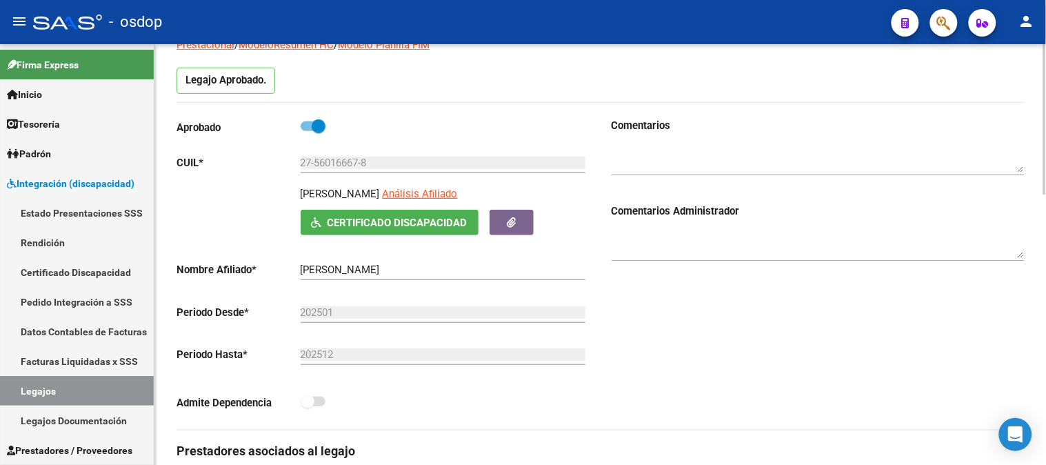
scroll to position [77, 0]
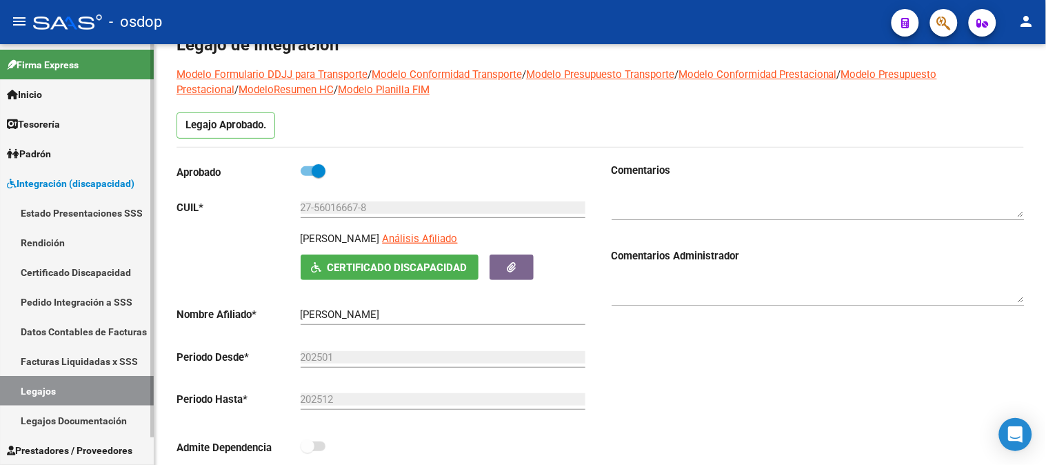
click at [67, 272] on link "Certificado Discapacidad" at bounding box center [77, 272] width 154 height 30
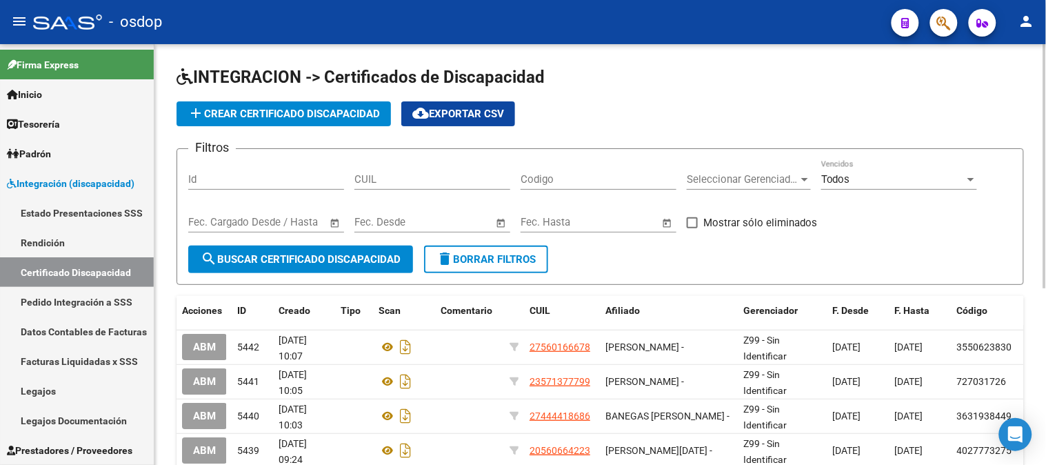
drag, startPoint x: 405, startPoint y: 179, endPoint x: 380, endPoint y: 223, distance: 50.0
click at [403, 179] on input "CUIL" at bounding box center [432, 179] width 156 height 12
paste input "20-50790842-0"
type input "20-50790842-0"
click at [328, 263] on span "search Buscar Certificado Discapacidad" at bounding box center [301, 259] width 200 height 12
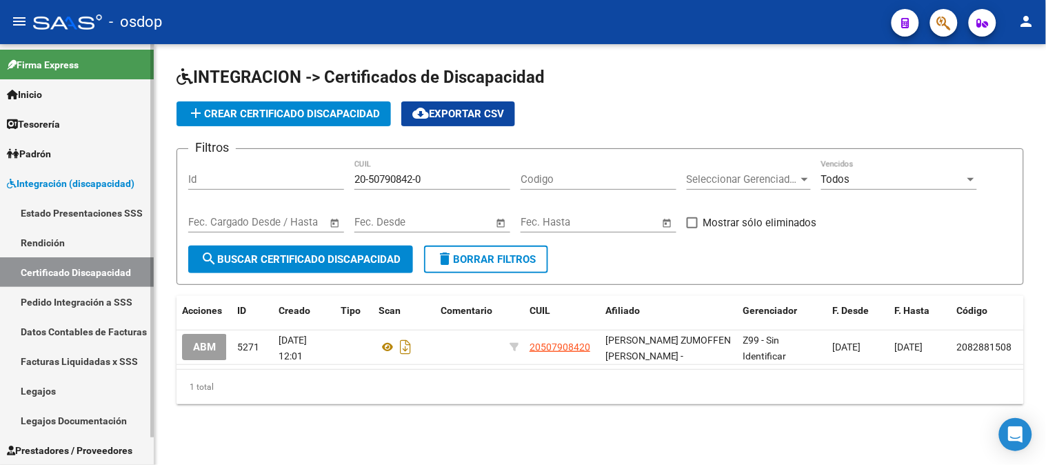
click at [48, 389] on link "Legajos" at bounding box center [77, 391] width 154 height 30
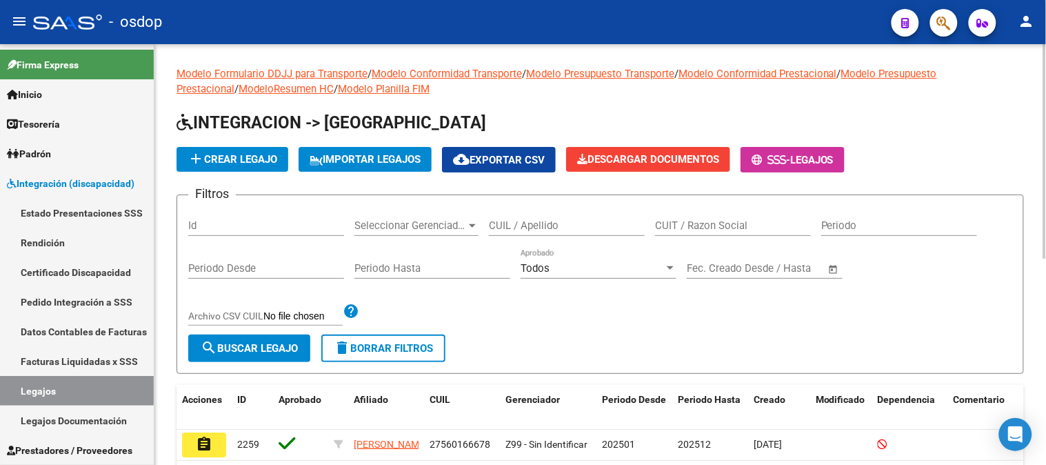
click at [551, 236] on div "CUIL / Apellido" at bounding box center [567, 221] width 156 height 30
paste input "20507908420"
type input "20507908420"
click at [231, 358] on button "search Buscar Legajo" at bounding box center [249, 348] width 122 height 28
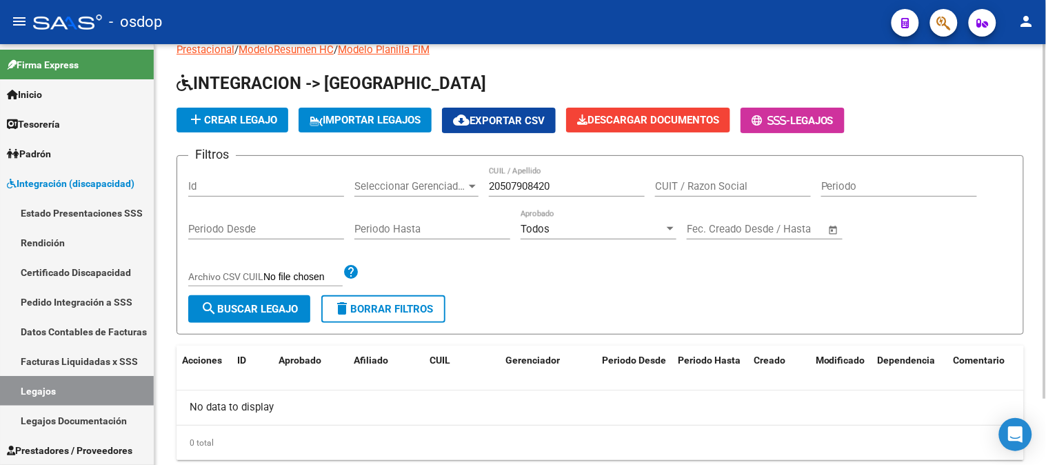
scroll to position [78, 0]
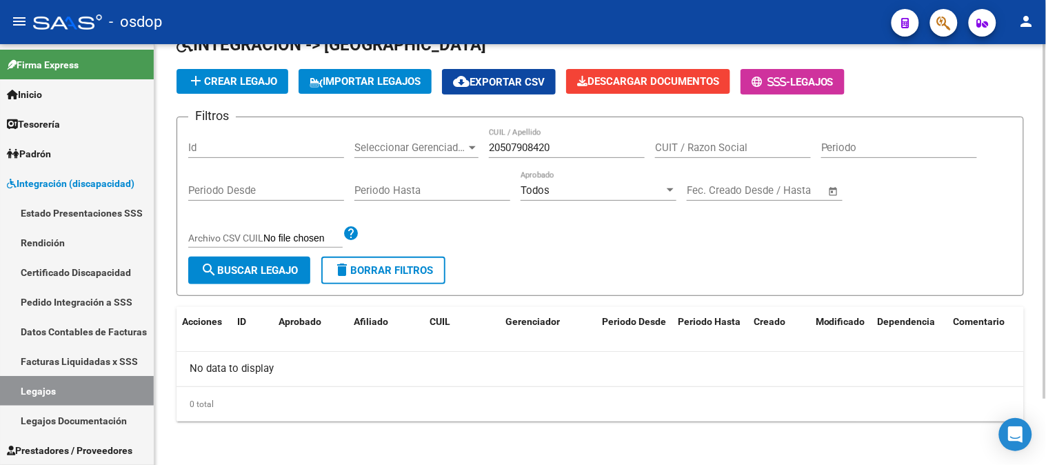
click at [267, 265] on span "search Buscar Legajo" at bounding box center [249, 270] width 97 height 12
click at [578, 150] on input "20507908420" at bounding box center [567, 147] width 156 height 12
click at [390, 276] on span "delete Borrar Filtros" at bounding box center [383, 270] width 99 height 12
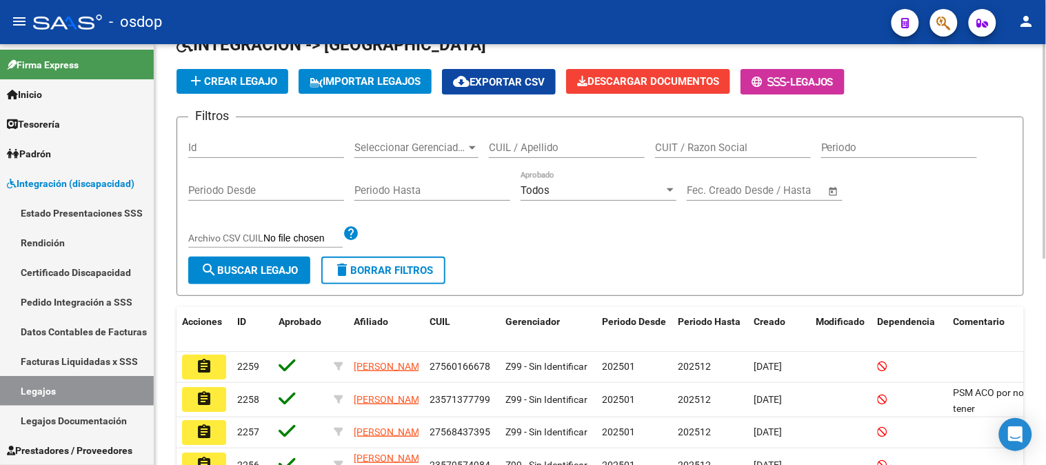
click at [505, 141] on div "CUIL / Apellido" at bounding box center [567, 143] width 156 height 30
paste input "20507908420"
type input "20507908420"
click at [258, 272] on span "search Buscar Legajo" at bounding box center [249, 270] width 97 height 12
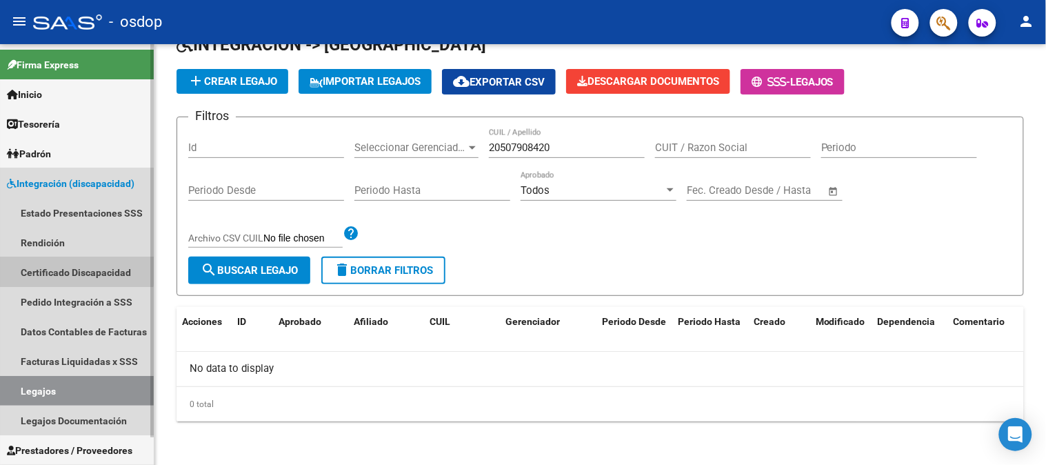
click at [73, 267] on link "Certificado Discapacidad" at bounding box center [77, 272] width 154 height 30
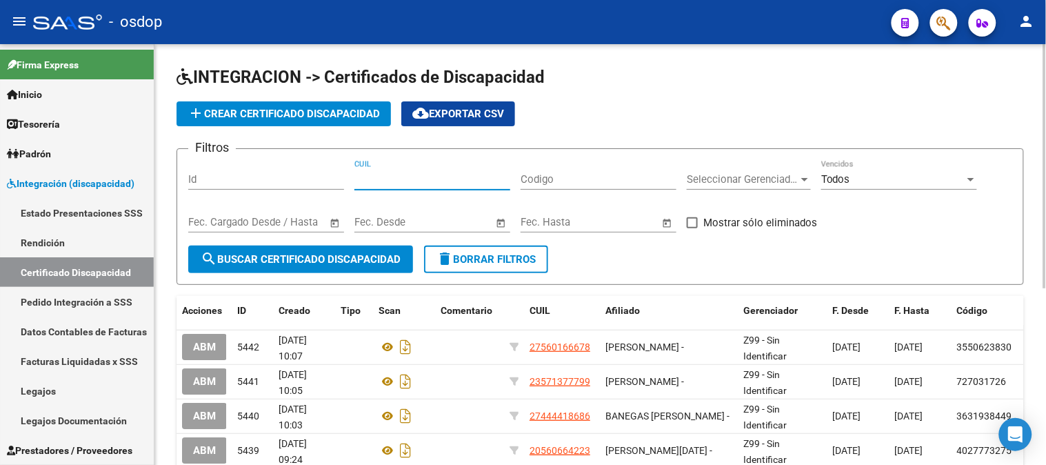
click at [418, 179] on input "CUIL" at bounding box center [432, 179] width 156 height 12
paste input "20-50790842-0"
type input "20-50790842-0"
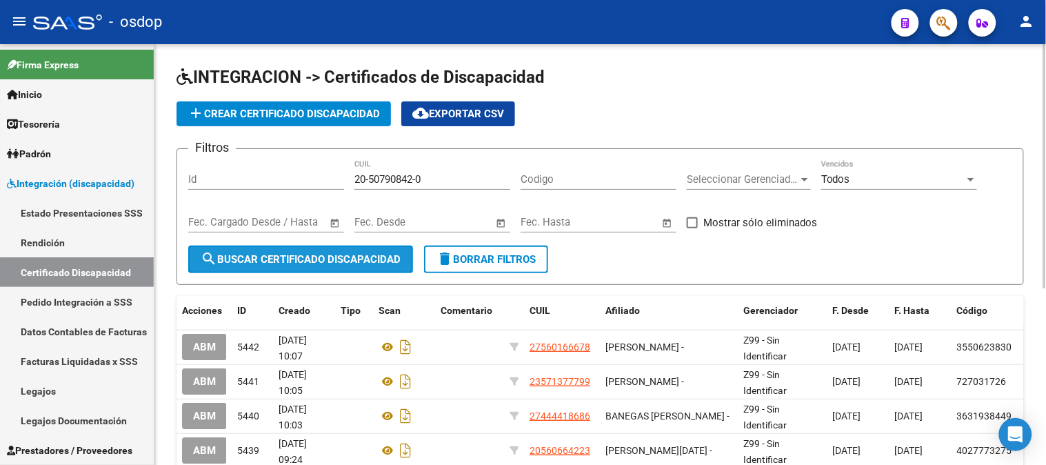
click at [367, 255] on span "search Buscar Certificado Discapacidad" at bounding box center [301, 259] width 200 height 12
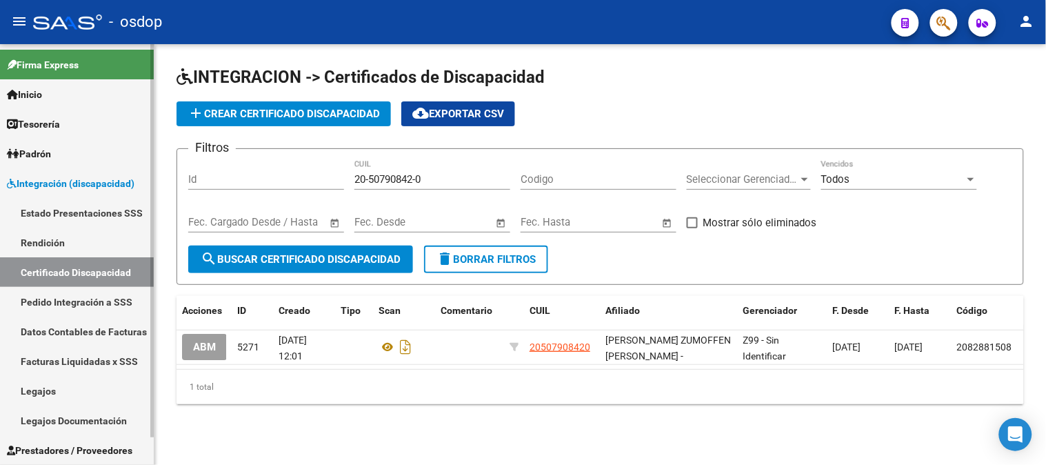
click at [39, 386] on link "Legajos" at bounding box center [77, 391] width 154 height 30
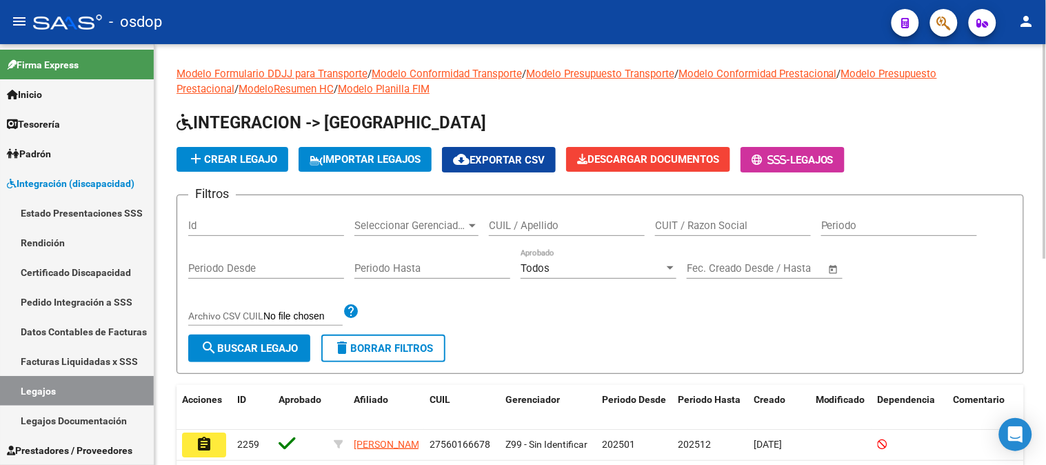
click at [520, 230] on input "CUIL / Apellido" at bounding box center [567, 225] width 156 height 12
paste input "20507908420"
type input "20507908420"
drag, startPoint x: 257, startPoint y: 348, endPoint x: 264, endPoint y: 350, distance: 7.2
click at [257, 349] on span "search Buscar Legajo" at bounding box center [249, 348] width 97 height 12
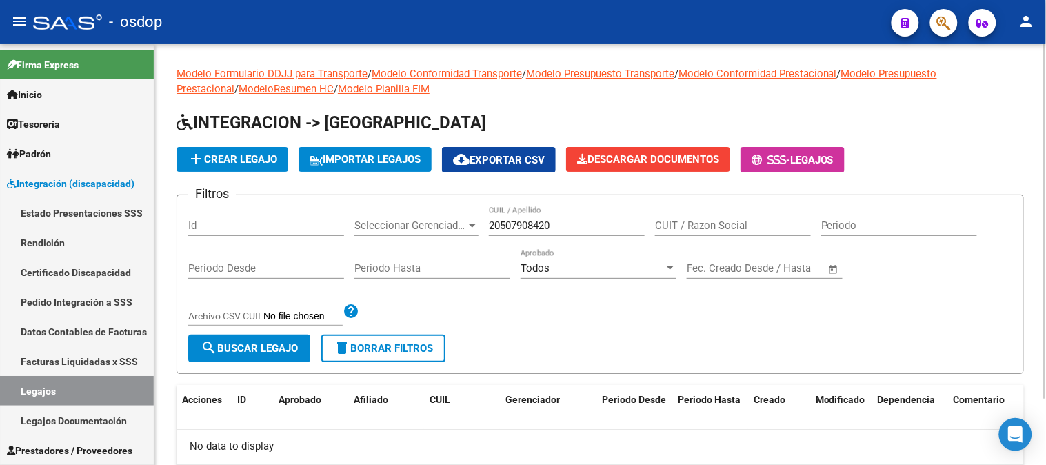
click at [232, 162] on span "add Crear Legajo" at bounding box center [232, 159] width 90 height 12
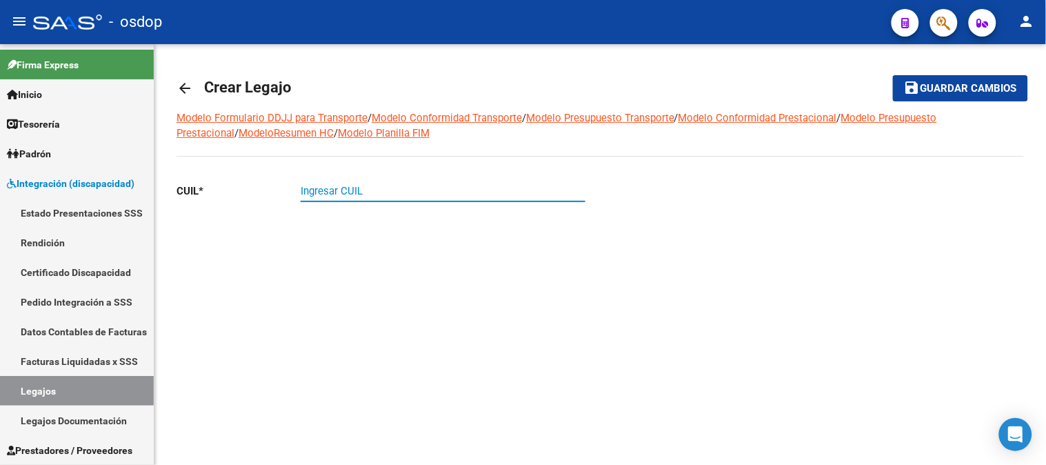
click at [361, 185] on input "Ingresar CUIL" at bounding box center [442, 191] width 285 height 12
paste input "20-50790842-0"
type input "20-50790842-0"
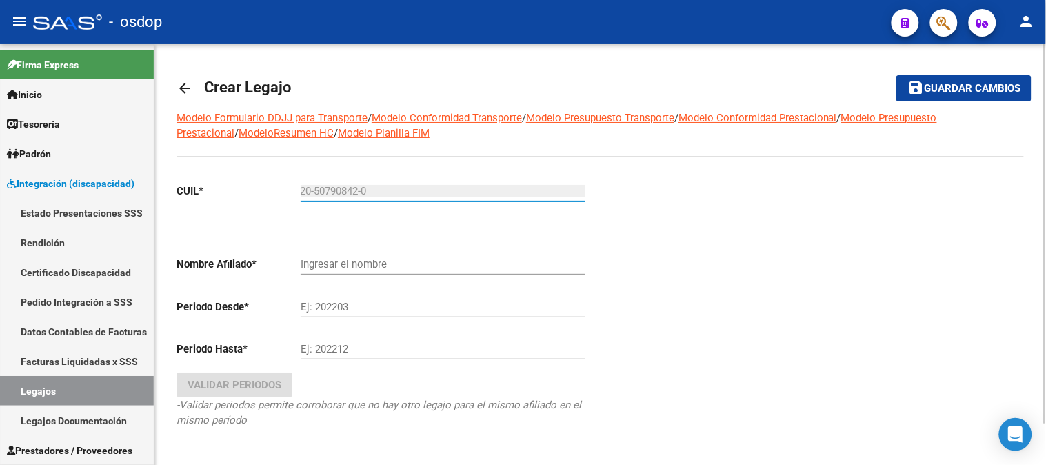
type input "[PERSON_NAME] ZUMOFFEN [PERSON_NAME]"
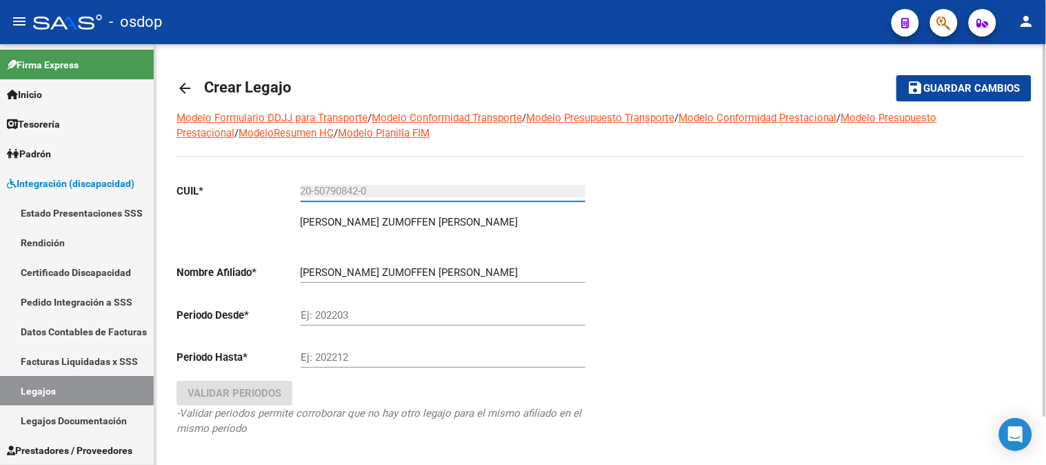
type input "20-50790842-0"
click at [350, 307] on div "Ej: 202203" at bounding box center [442, 311] width 285 height 30
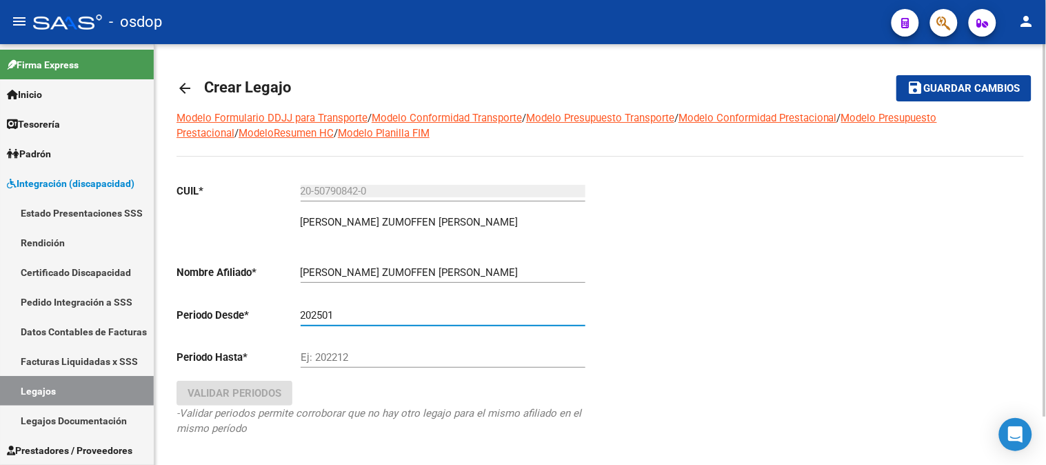
type input "202501"
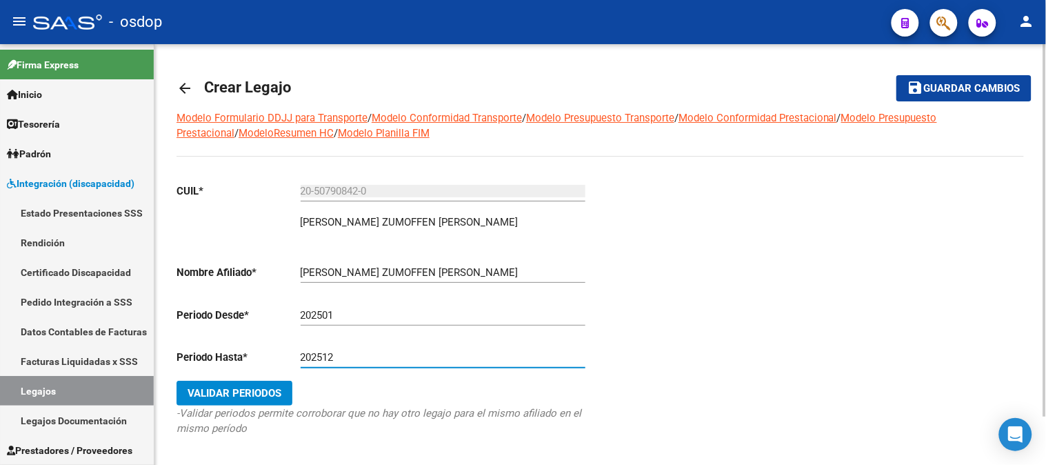
type input "202512"
click at [249, 394] on span "Validar Periodos" at bounding box center [234, 393] width 94 height 12
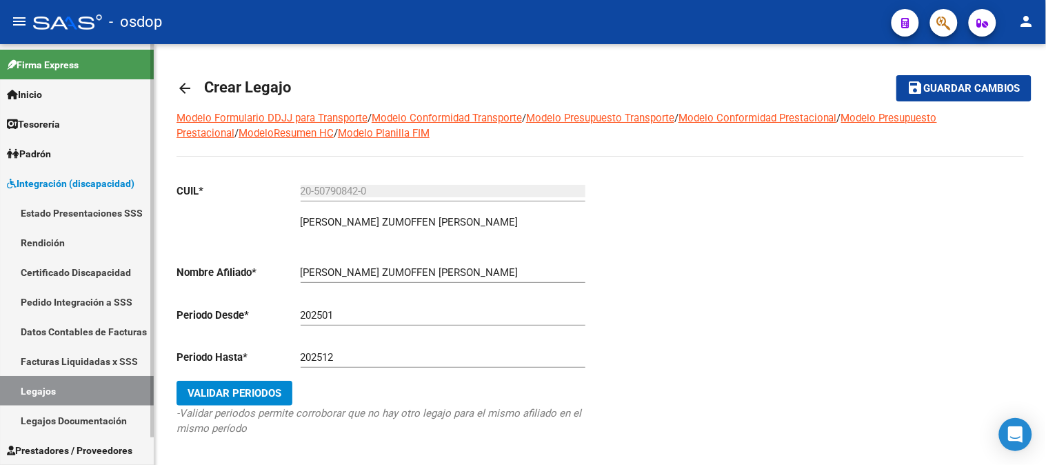
click at [60, 394] on link "Legajos" at bounding box center [77, 391] width 154 height 30
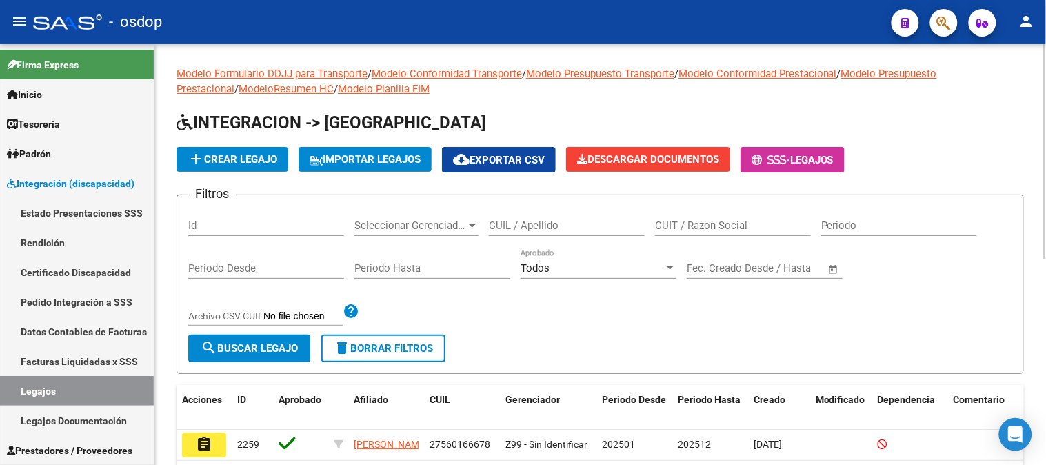
click at [543, 225] on input "CUIL / Apellido" at bounding box center [567, 225] width 156 height 12
type input "albornoz"
click at [272, 352] on span "search Buscar Legajo" at bounding box center [249, 348] width 97 height 12
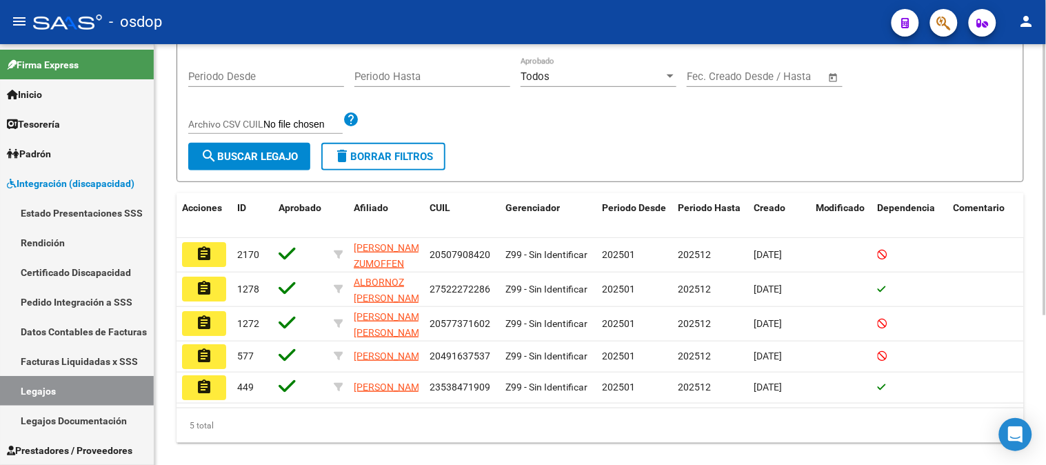
scroll to position [230, 0]
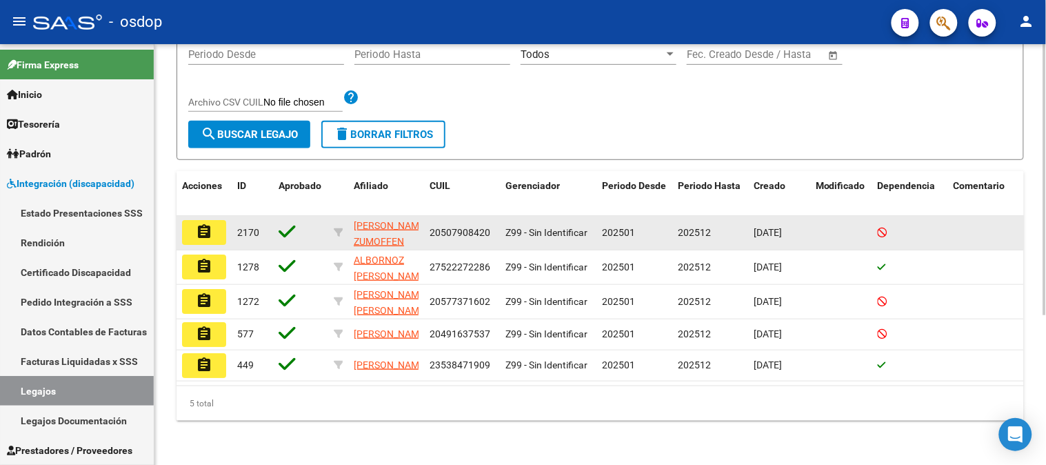
click at [202, 223] on mat-icon "assignment" at bounding box center [204, 231] width 17 height 17
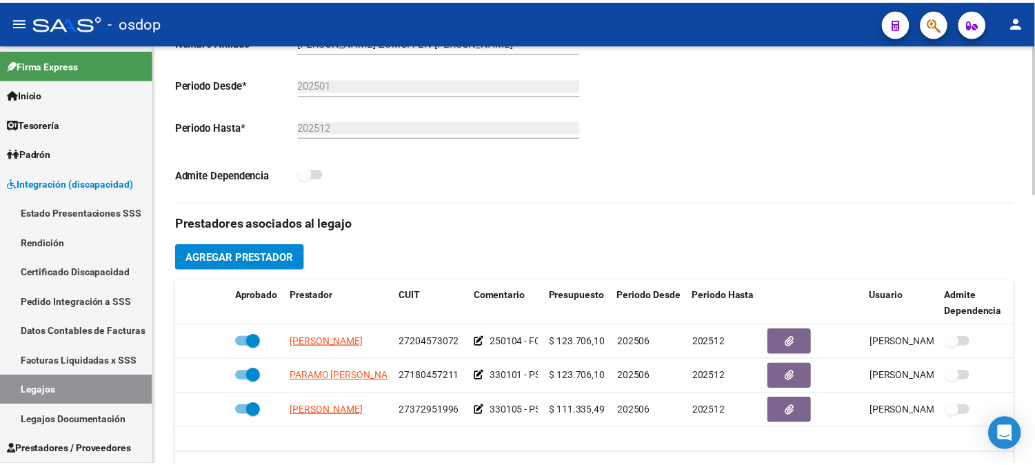
scroll to position [459, 0]
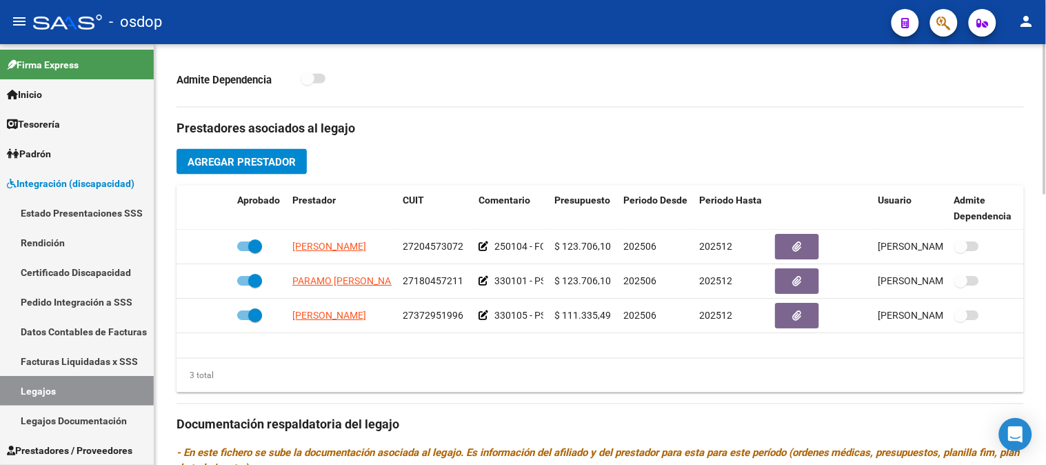
click at [232, 156] on span "Agregar Prestador" at bounding box center [241, 162] width 108 height 12
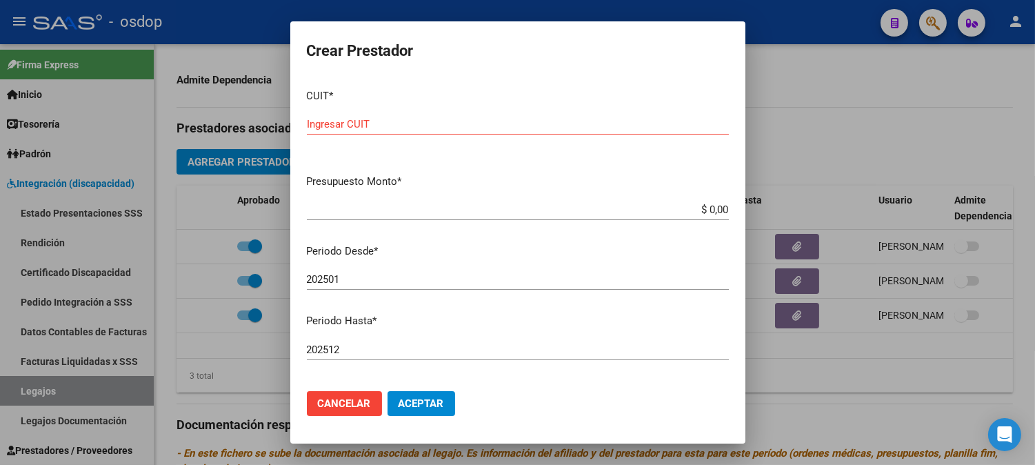
click at [425, 129] on input "Ingresar CUIT" at bounding box center [518, 124] width 422 height 12
type input "27-24234084-7"
click at [712, 207] on input "$ 0,00" at bounding box center [518, 209] width 422 height 12
paste input "307.654,34"
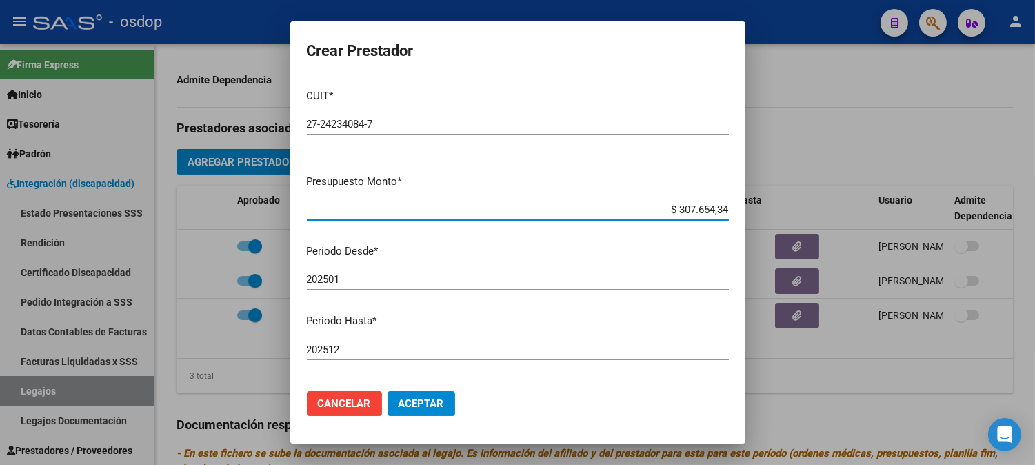
type input "$ 307.654,34"
click at [416, 276] on input "202501" at bounding box center [518, 279] width 422 height 12
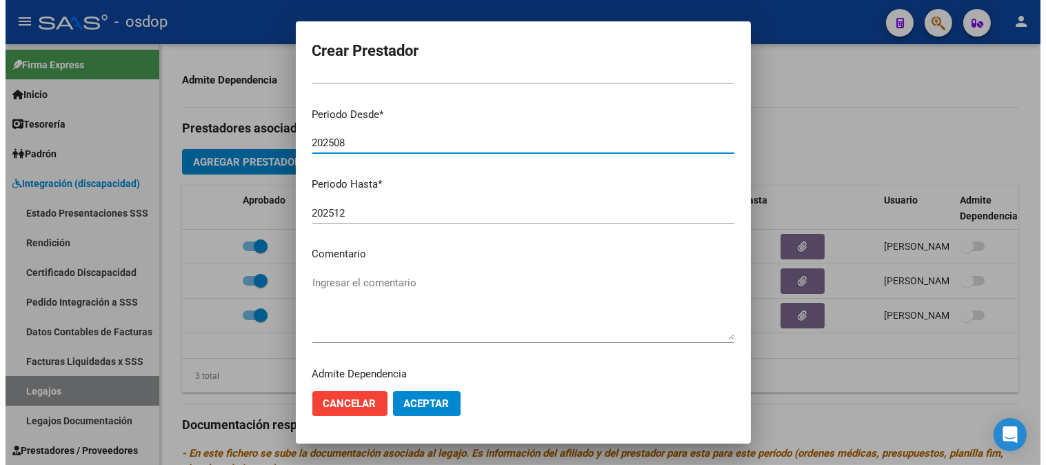
scroll to position [170, 0]
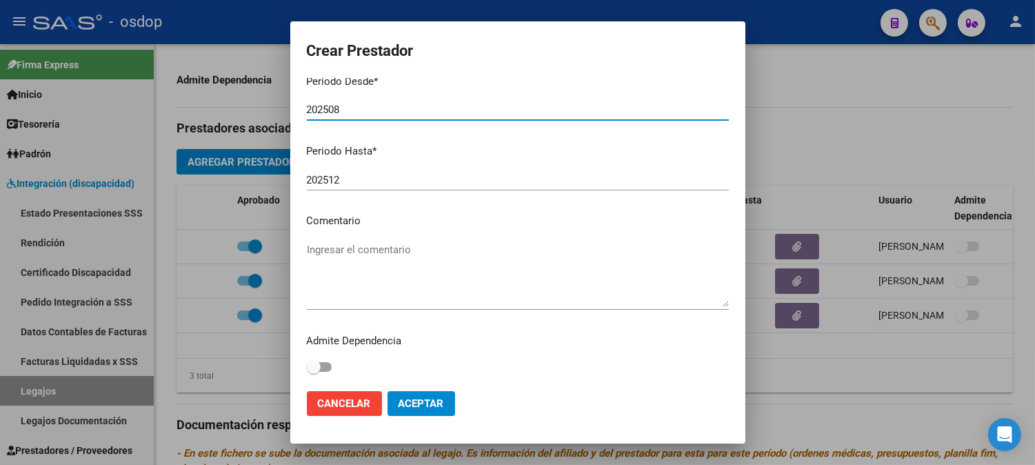
type input "202508"
click at [383, 249] on textarea "Ingresar el comentario" at bounding box center [518, 274] width 422 height 65
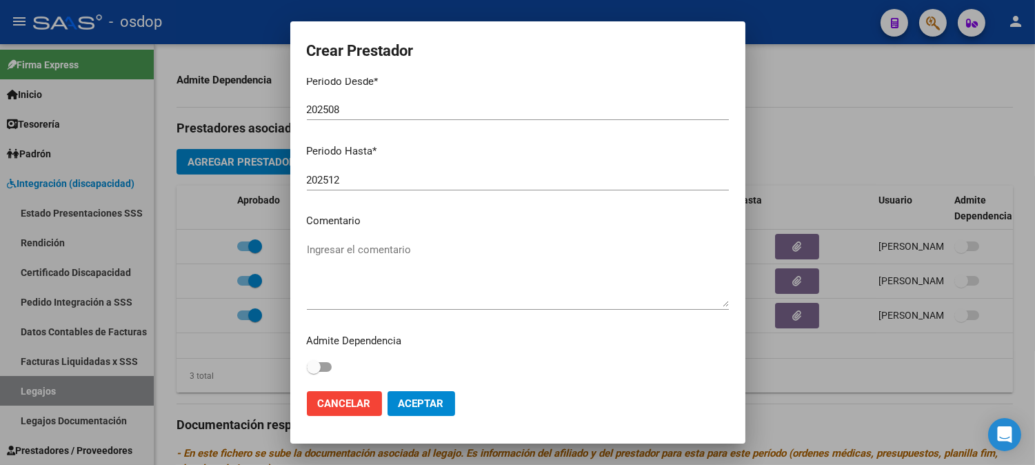
click at [380, 250] on textarea "Ingresar el comentario" at bounding box center [518, 274] width 422 height 65
paste textarea "780087 - MÓDULO MAESTRO DE APOYO"
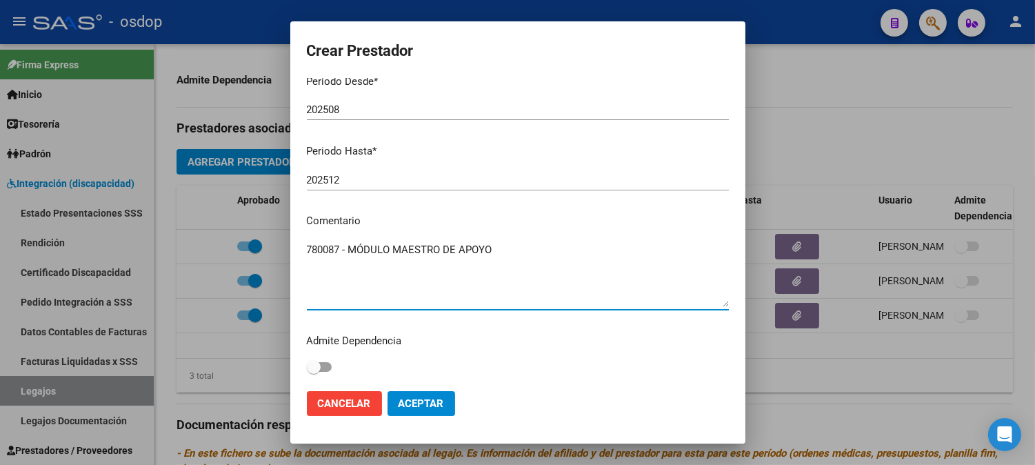
type textarea "780087 - MÓDULO MAESTRO DE APOYO"
click at [412, 400] on span "Aceptar" at bounding box center [420, 403] width 45 height 12
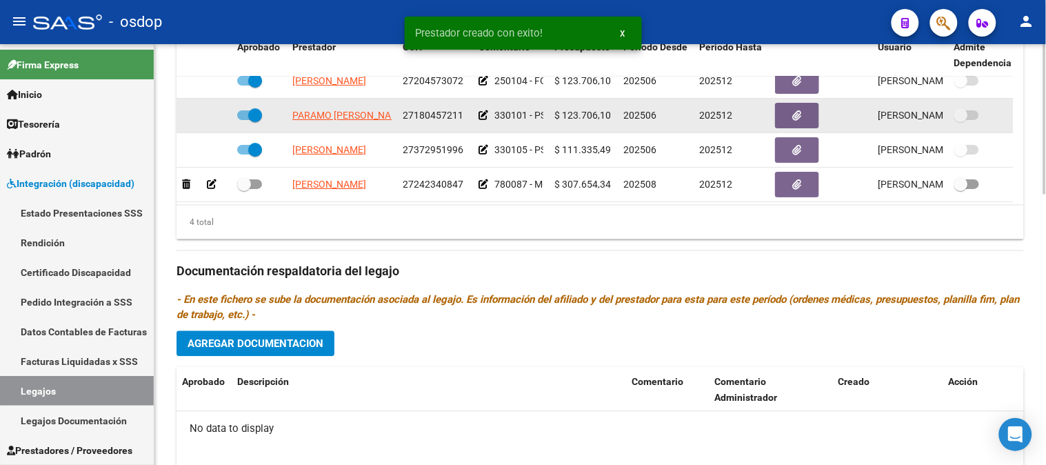
scroll to position [25, 0]
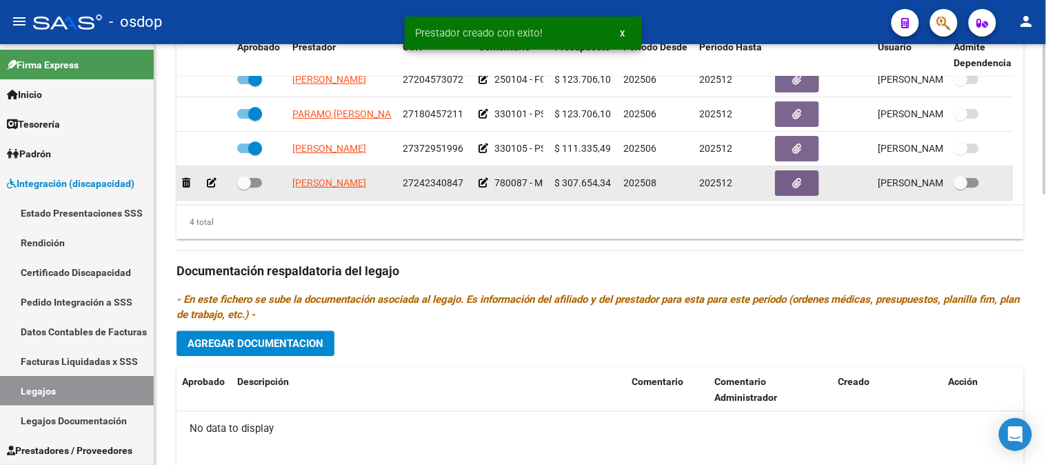
click at [256, 178] on span at bounding box center [249, 183] width 25 height 10
click at [244, 187] on input "checkbox" at bounding box center [243, 187] width 1 height 1
checkbox input "true"
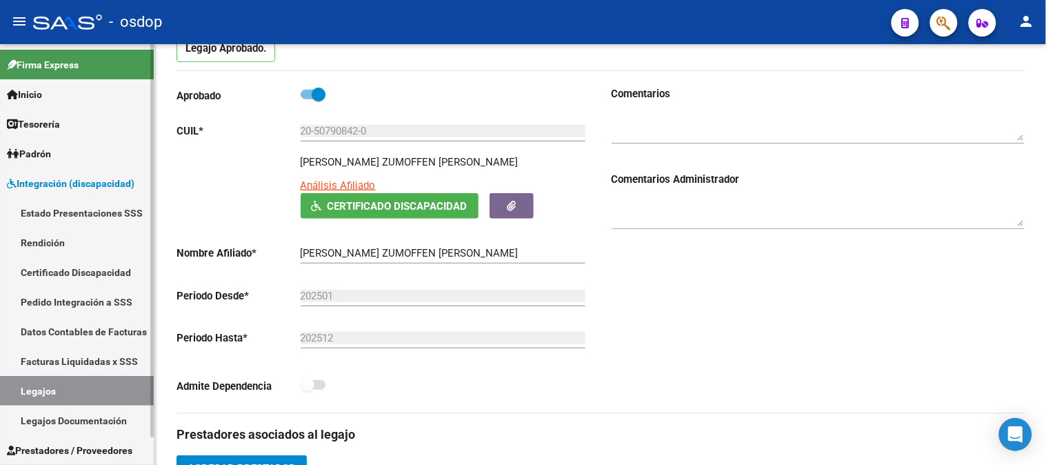
scroll to position [29, 0]
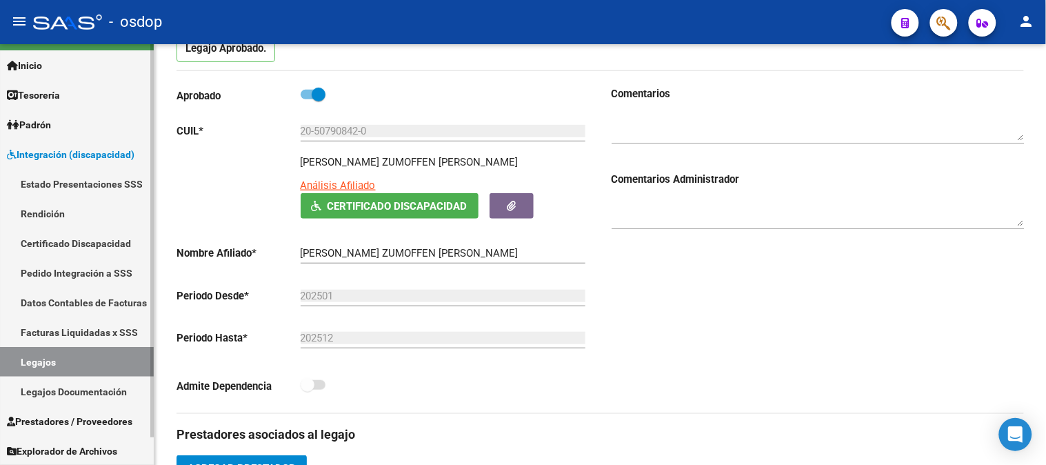
click at [81, 420] on span "Prestadores / Proveedores" at bounding box center [69, 421] width 125 height 15
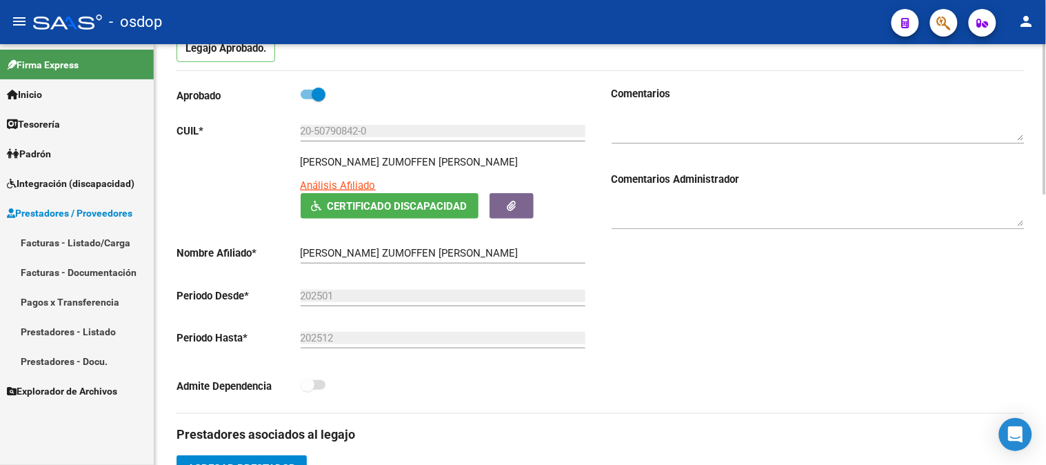
scroll to position [0, 0]
click at [83, 236] on link "Facturas - Listado/Carga" at bounding box center [77, 242] width 154 height 30
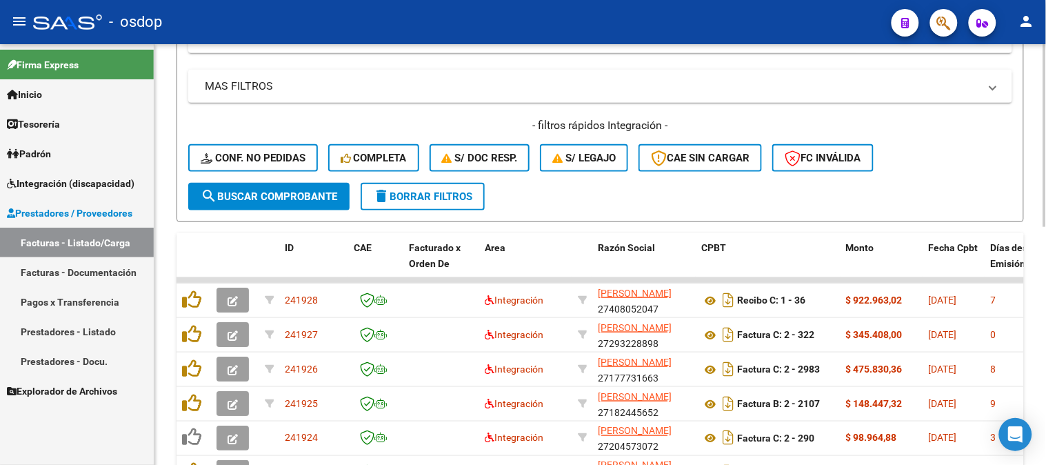
scroll to position [306, 0]
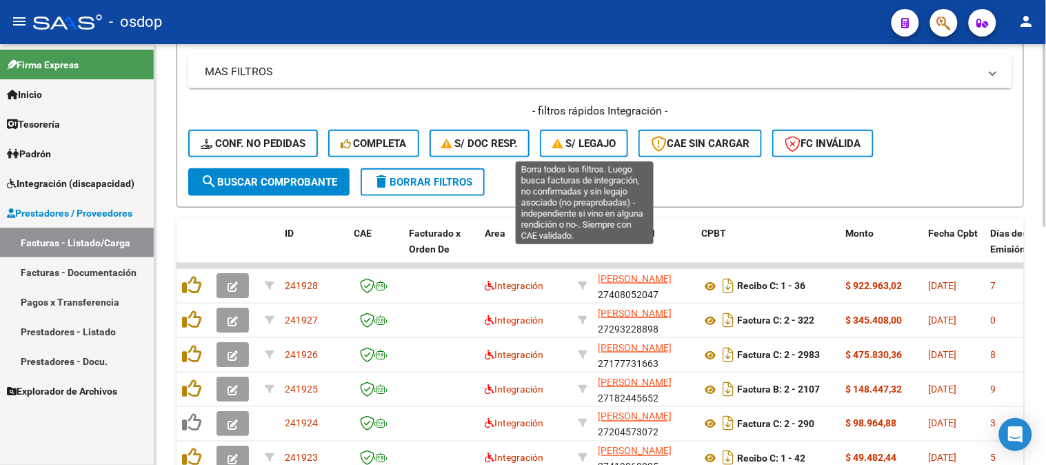
click at [578, 139] on span "S/ legajo" at bounding box center [583, 143] width 63 height 12
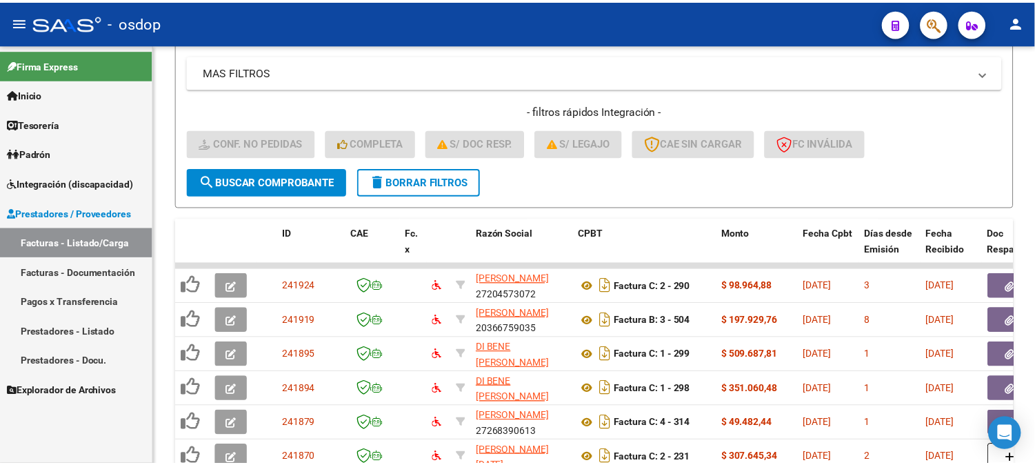
scroll to position [17, 0]
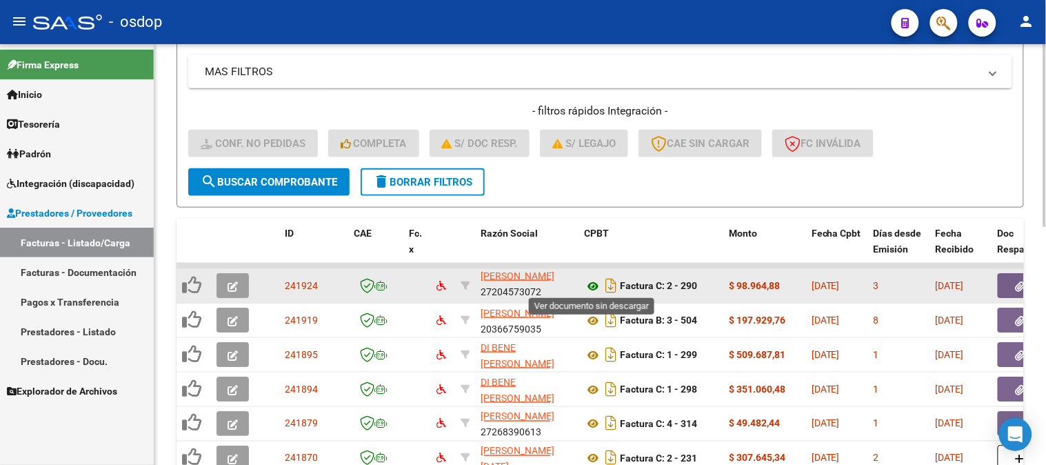
click at [593, 281] on icon at bounding box center [593, 286] width 18 height 17
click at [230, 283] on icon "button" at bounding box center [232, 286] width 10 height 10
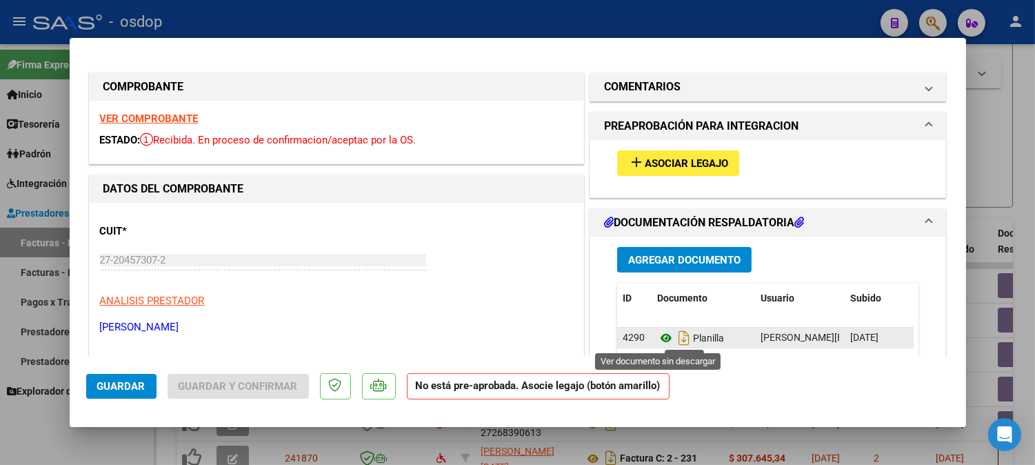
click at [657, 338] on icon at bounding box center [666, 337] width 18 height 17
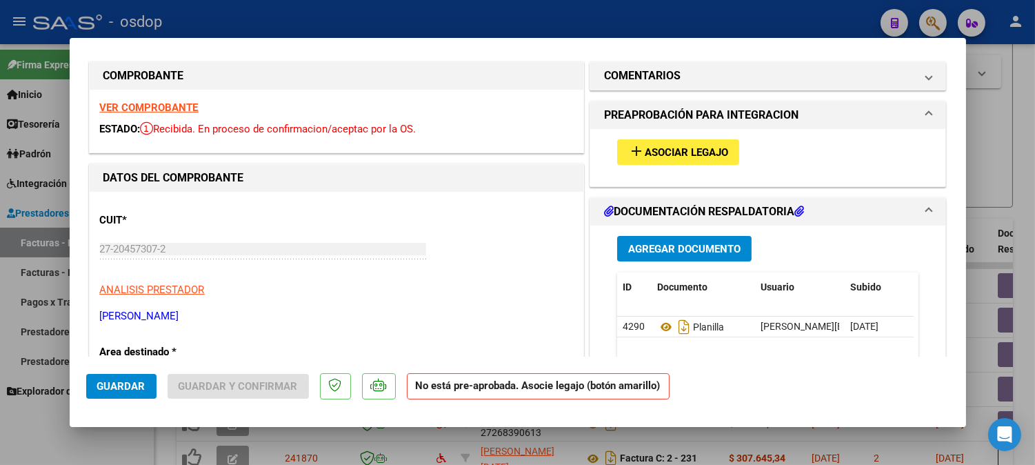
scroll to position [0, 0]
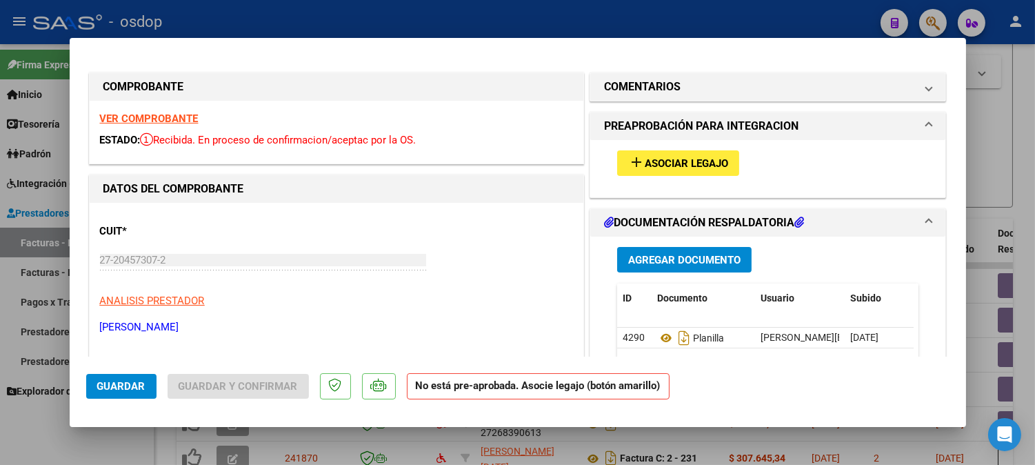
click at [693, 157] on span "Asociar Legajo" at bounding box center [685, 163] width 83 height 12
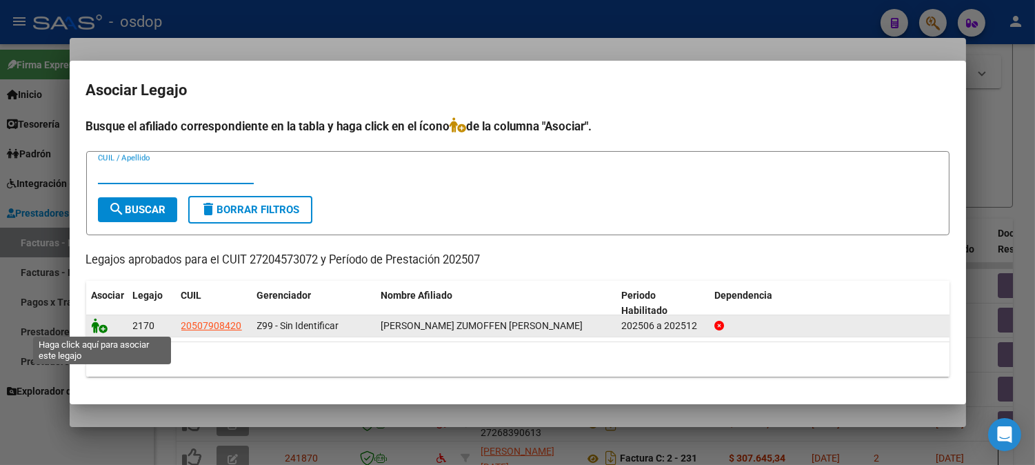
click at [101, 329] on icon at bounding box center [100, 325] width 17 height 15
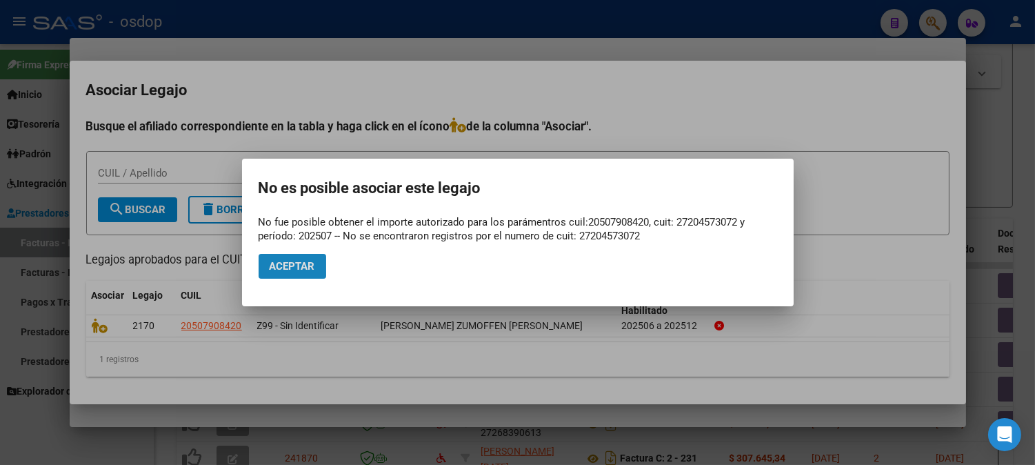
click at [305, 258] on button "Aceptar" at bounding box center [292, 266] width 68 height 25
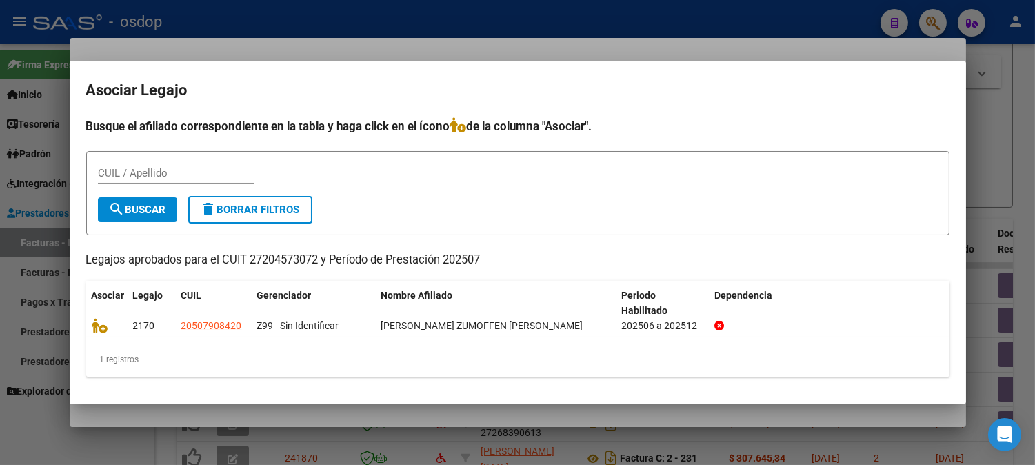
click at [501, 411] on div at bounding box center [517, 232] width 1035 height 465
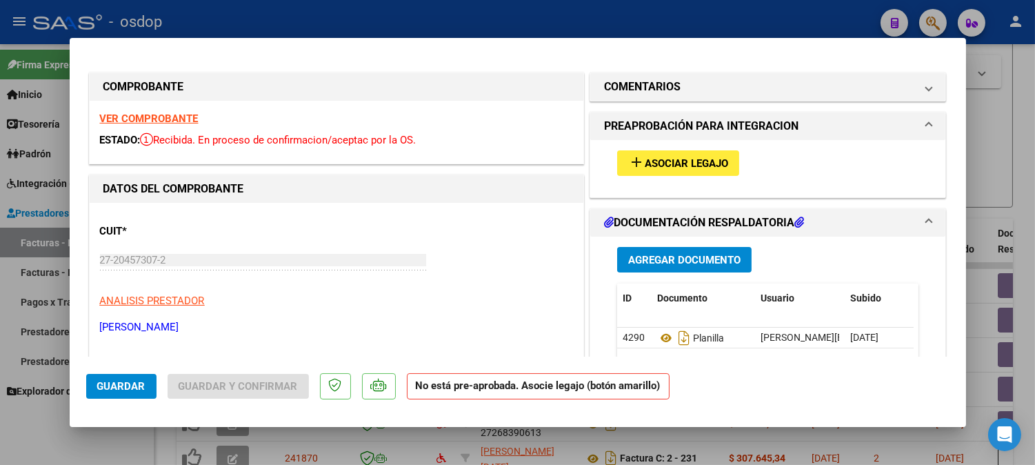
click at [223, 329] on p "[PERSON_NAME]" at bounding box center [336, 327] width 473 height 16
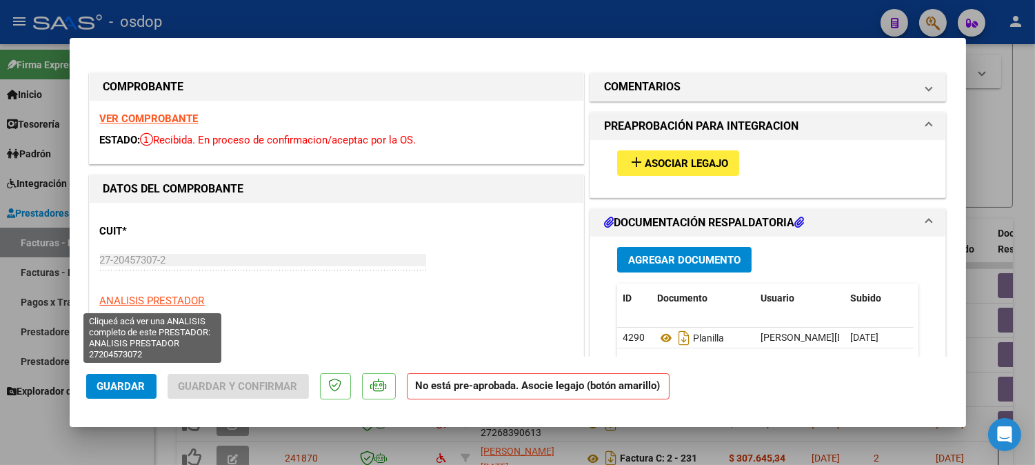
click at [156, 298] on span "ANALISIS PRESTADOR" at bounding box center [152, 300] width 105 height 12
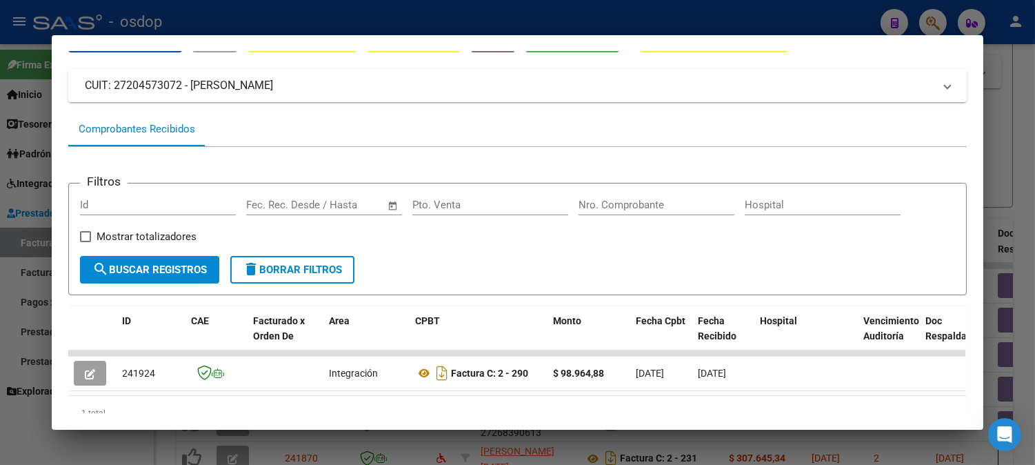
scroll to position [124, 0]
